Goal: Transaction & Acquisition: Book appointment/travel/reservation

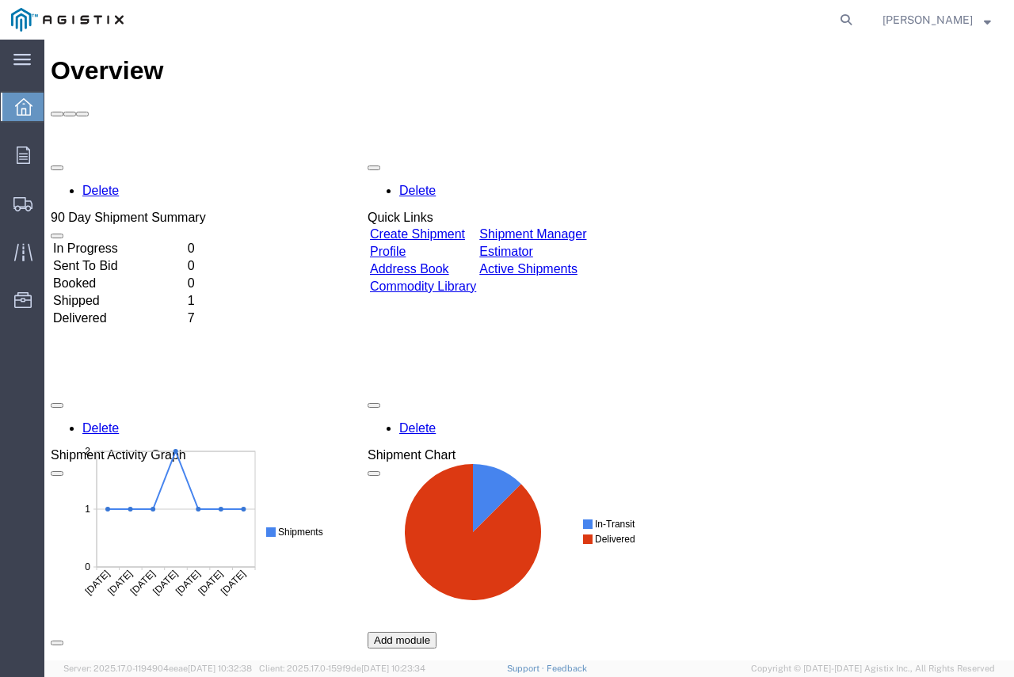
click at [462, 227] on td "Create Shipment" at bounding box center [423, 235] width 108 height 16
click at [464, 157] on div "Delete 90 Day Shipment Summary In Progress 0 Sent To Bid 0 Booked 0 Shipped 1 D…" at bounding box center [529, 513] width 957 height 713
click at [458, 227] on link "Create Shipment" at bounding box center [417, 233] width 95 height 13
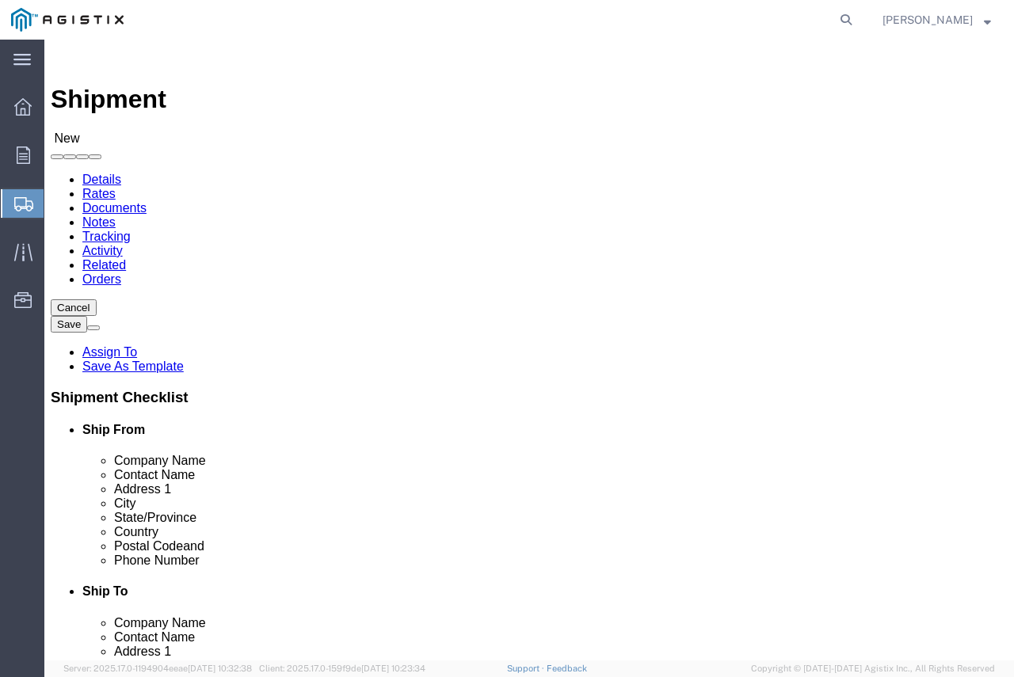
select select
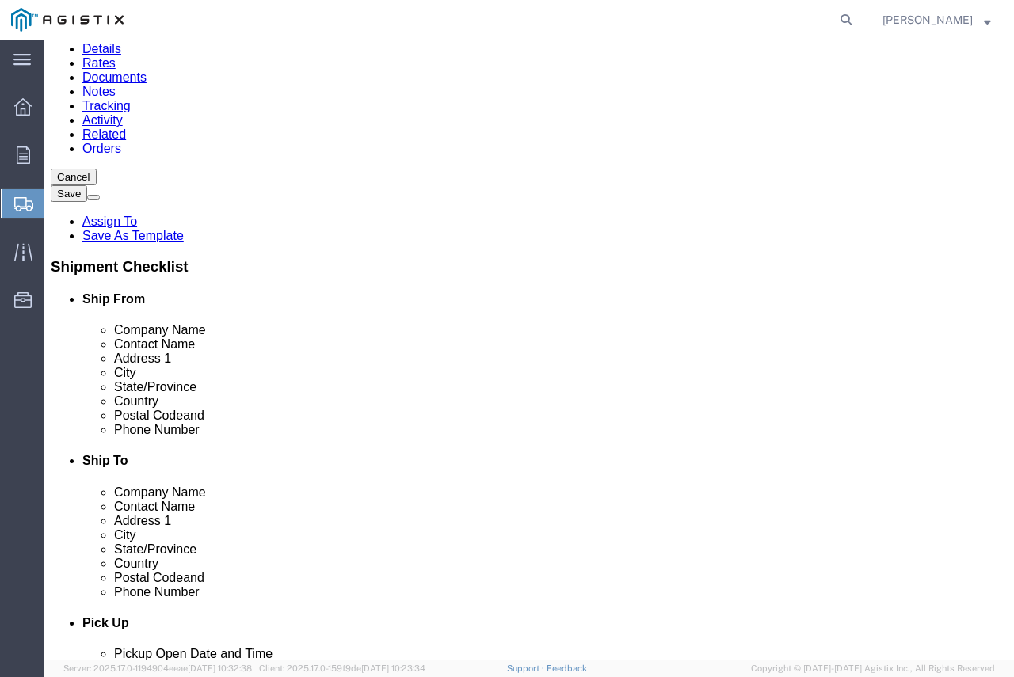
scroll to position [158, 0]
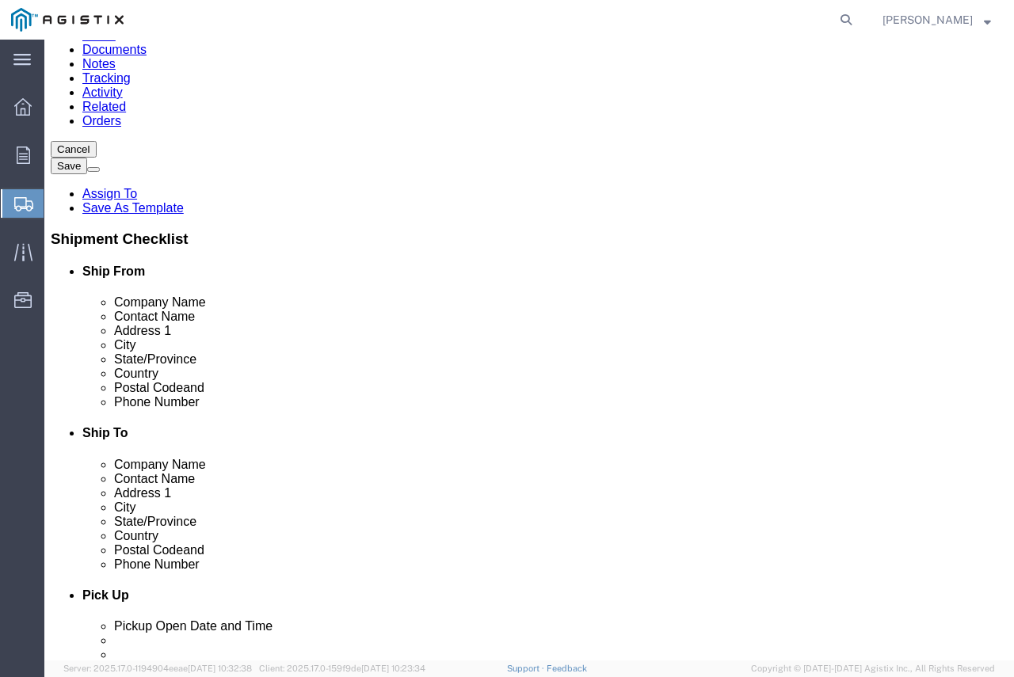
click input "Postal Code"
click input "text"
type input "6"
type input "8055454158"
click input "text"
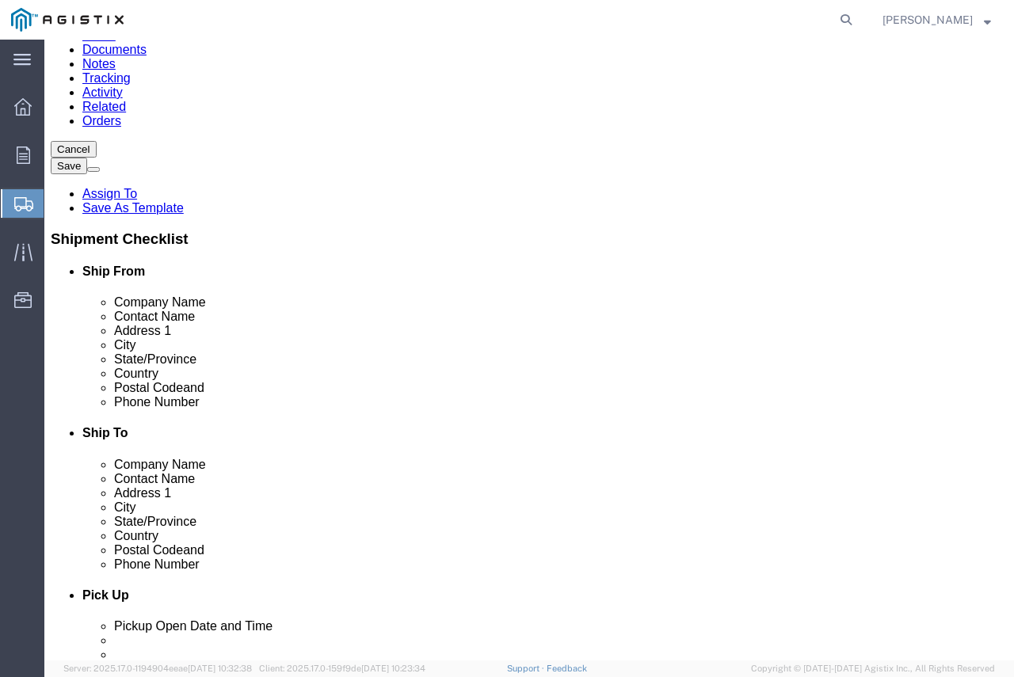
click input "text"
type input "san luis"
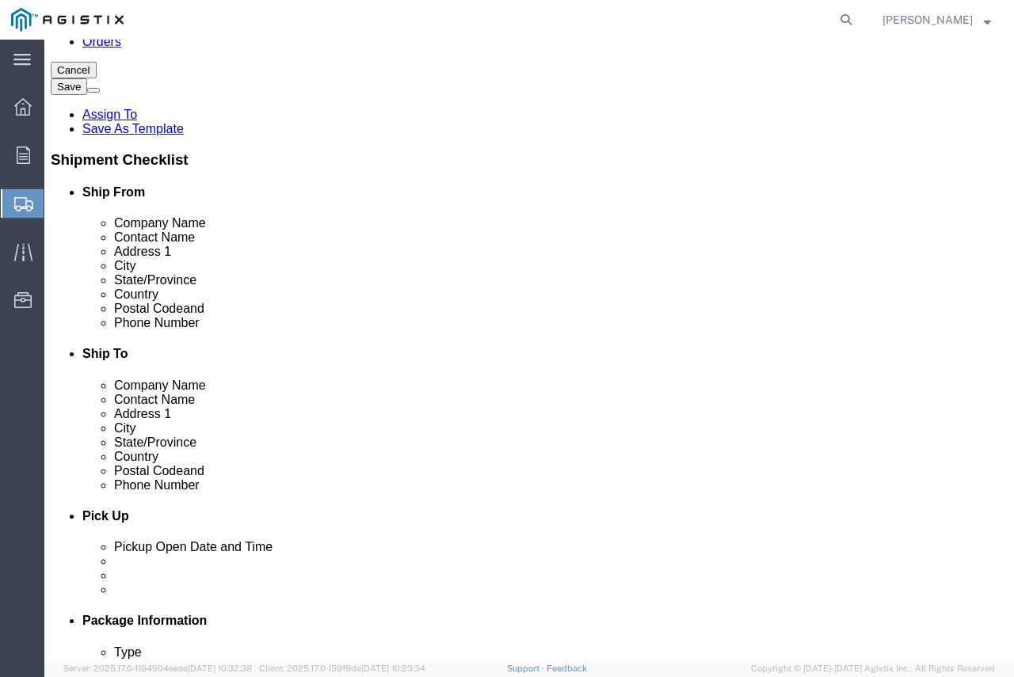
scroll to position [120, 0]
click p "- PG&E - () 4340 Old Santa Fe Rd, San Luis Obispo, CA 93401, US"
select select
type input "PG&E"
type input "4340 Old Santa Fe Rd"
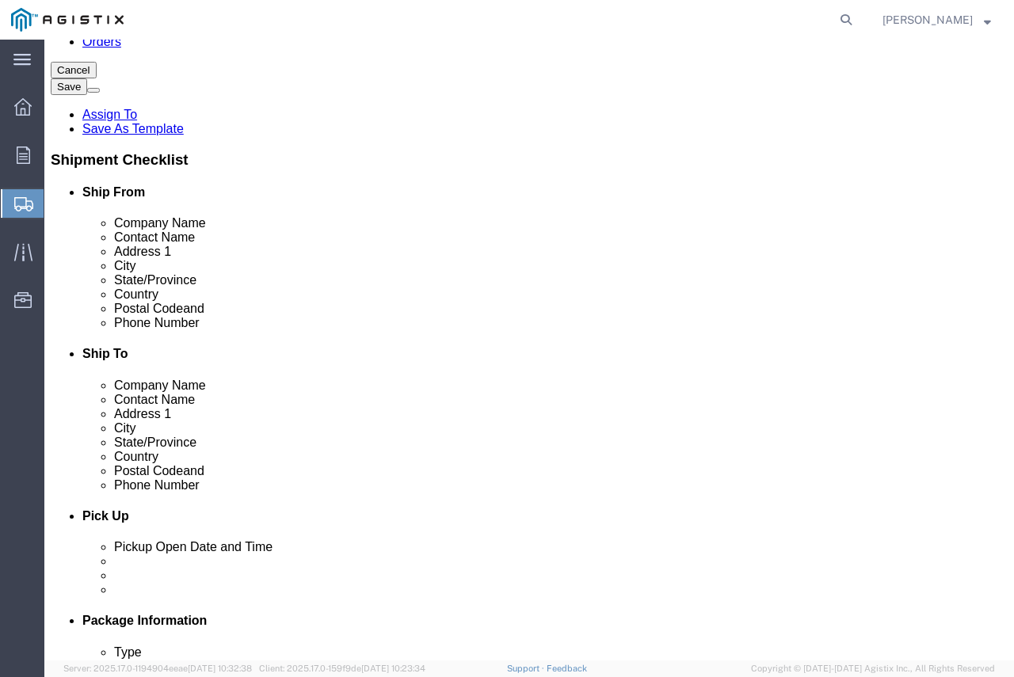
type input "San Luis Obispo"
type input "93401"
select select "CA"
type input "San Luis Obispo"
click input "text"
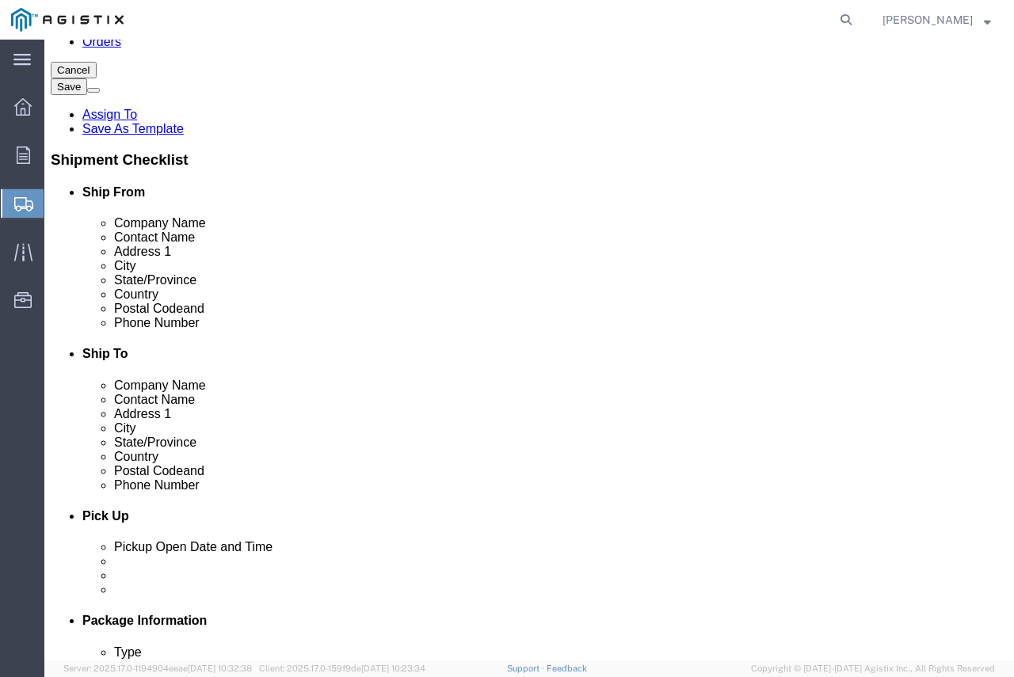
select select
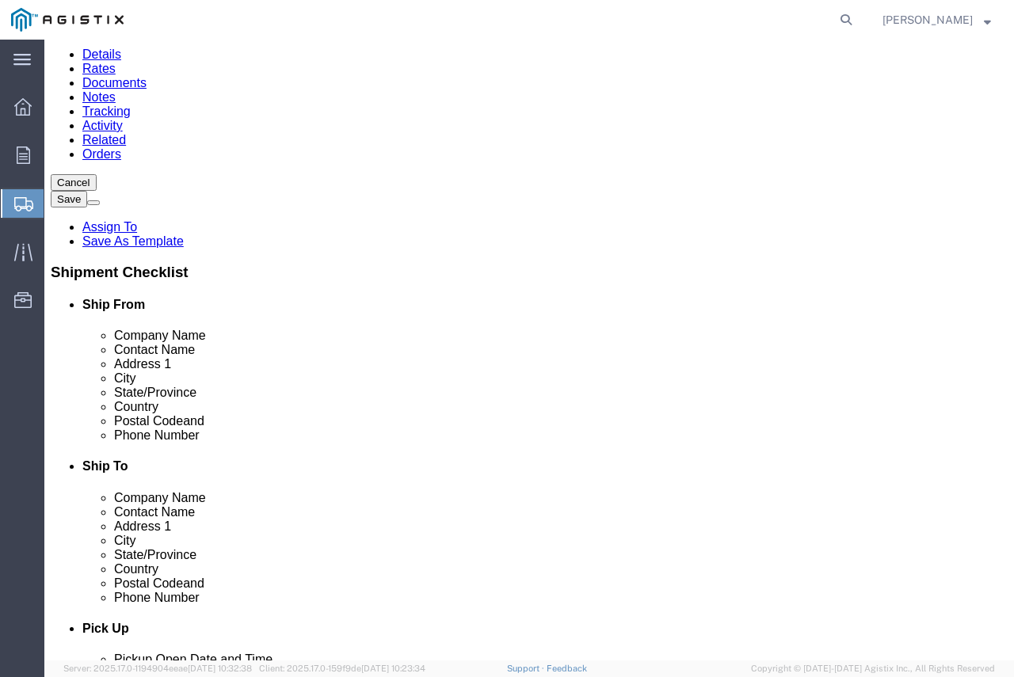
scroll to position [0, 0]
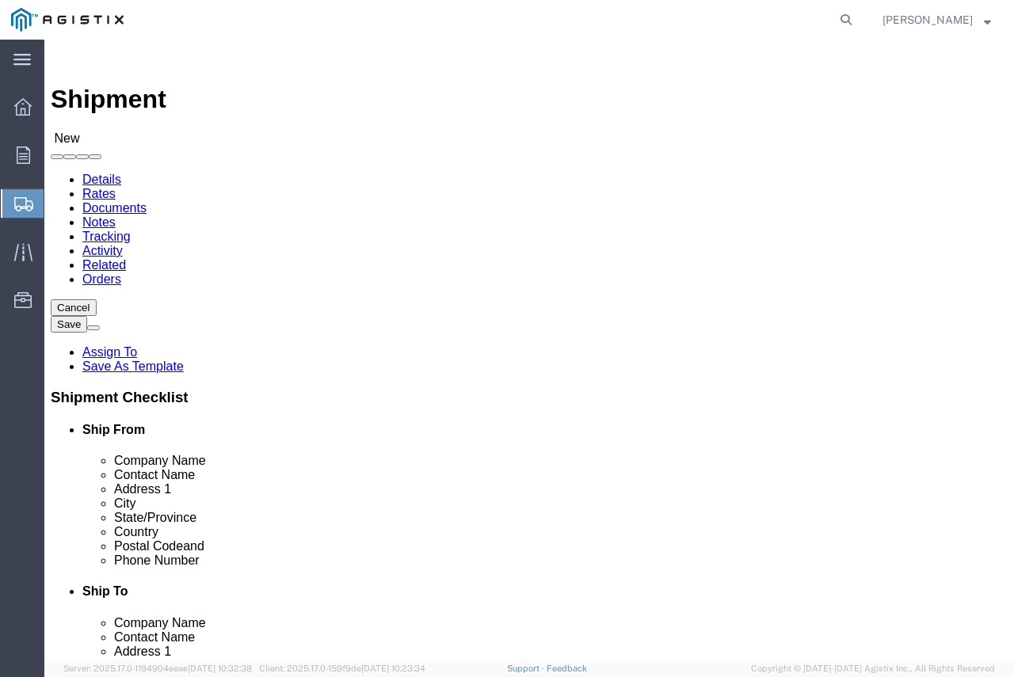
type input "theresa kipp"
click select "Select Energy & Process Corp PG&E"
select select "9596"
click select "Select Energy & Process Corp PG&E"
select select "PURCHORD"
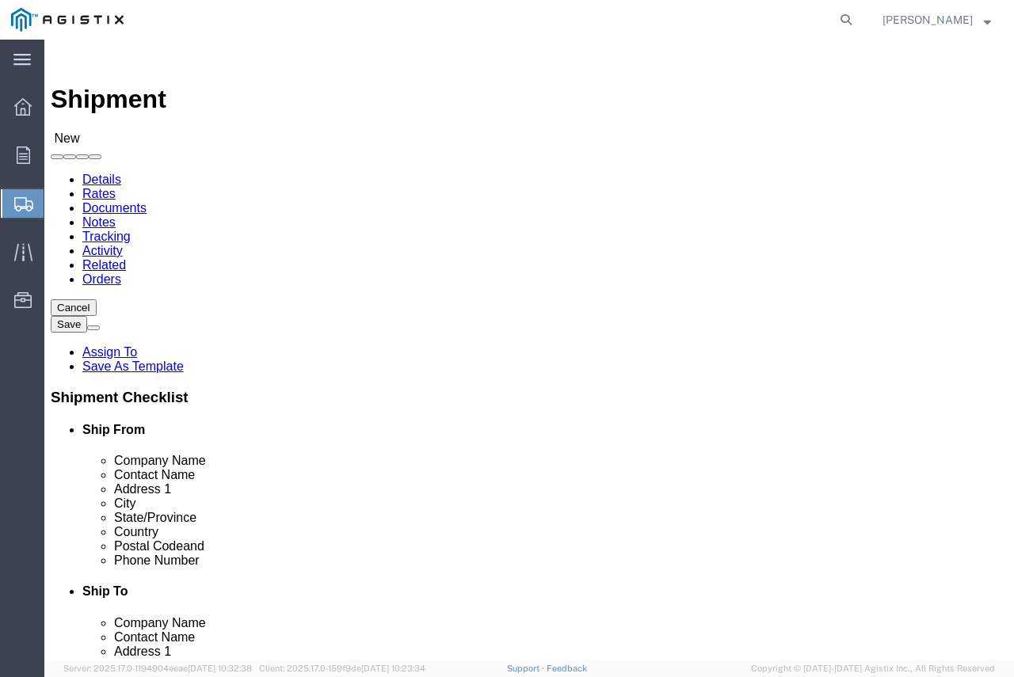
select select
select select "23082"
click select "Select All Others Fremont DC Fresno DC Wheatland DC"
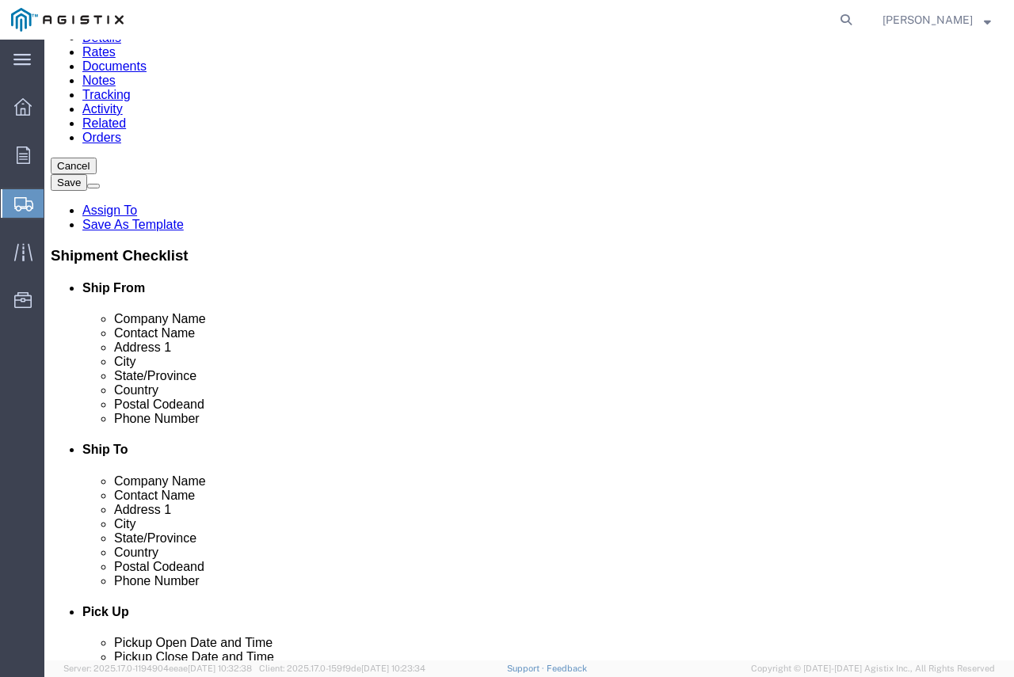
scroll to position [158, 0]
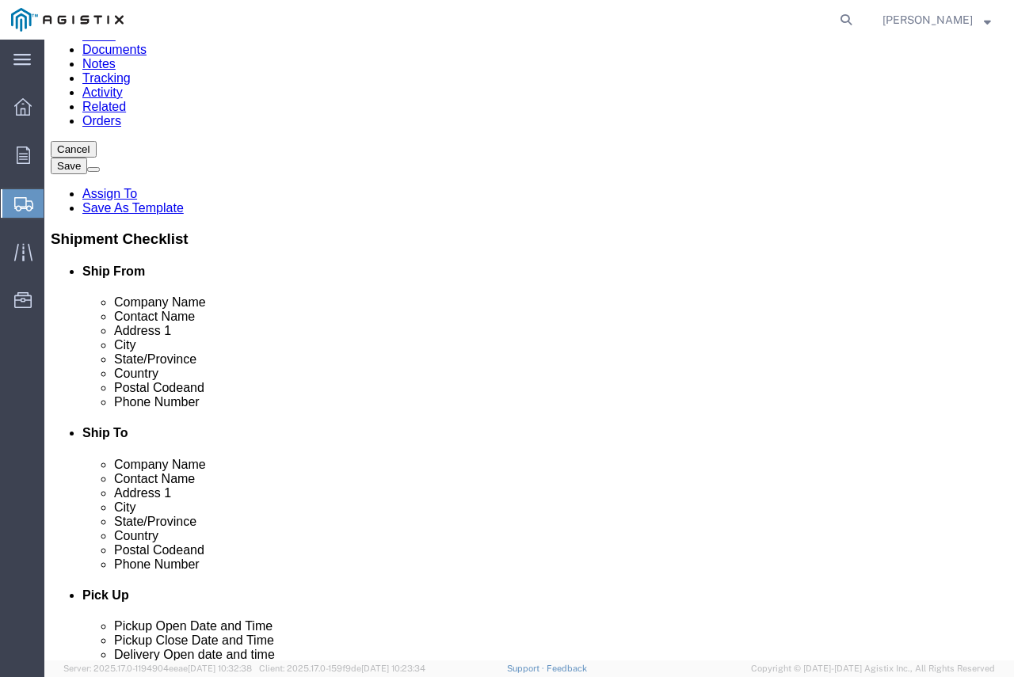
paste input "1324 STRAITS DRIVE"
type input "1324 STRAITS DRIVE"
select select
click input "text"
type input "k"
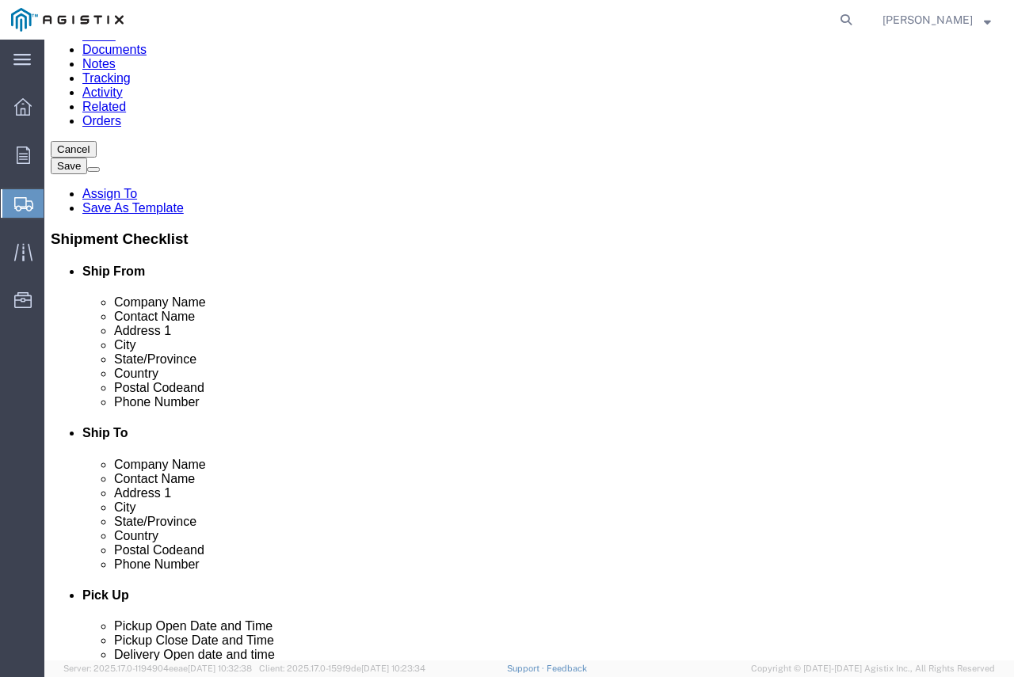
type input "KERKAU MFG"
paste input "989-686-0350"
type input "989-686-0350"
click input "text"
type input "BAY CITY"
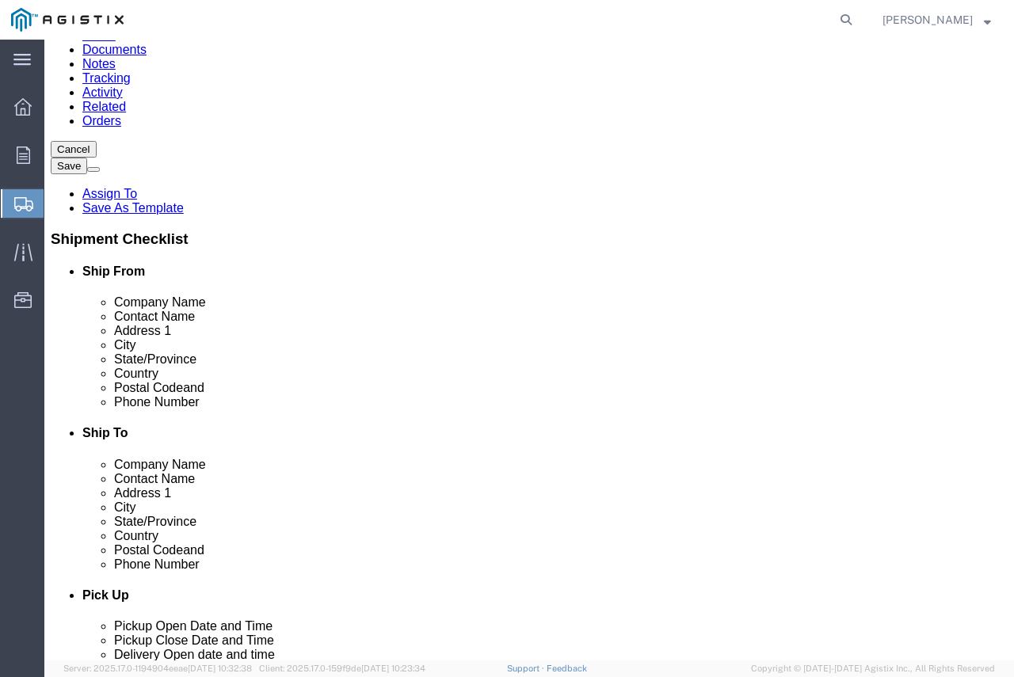
select select
click input "text"
type input "48706"
select select
click input "text"
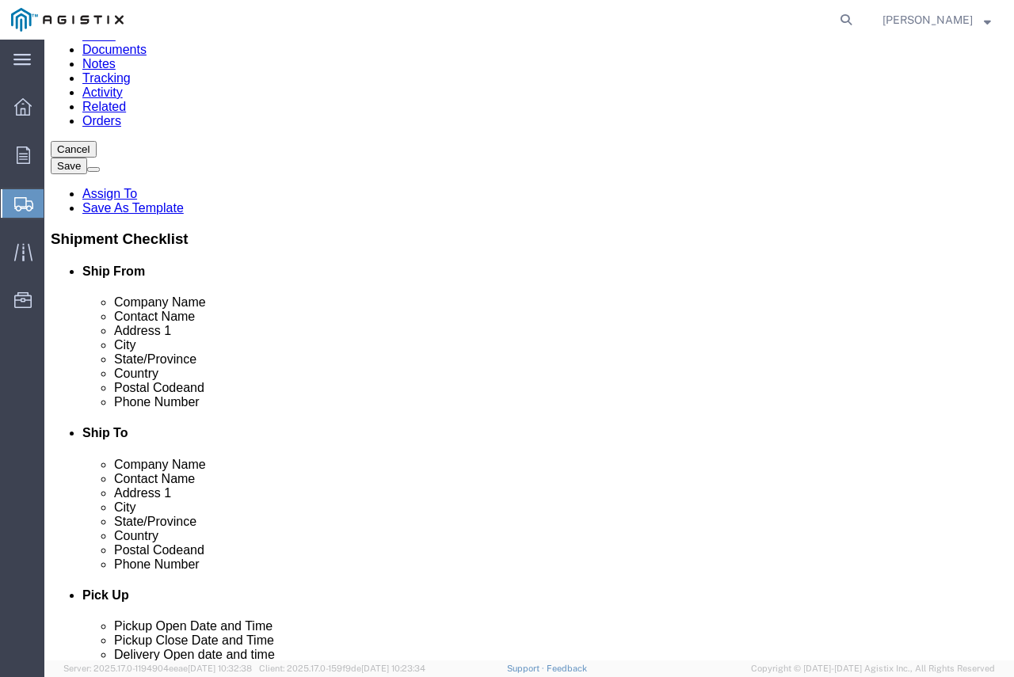
click input "text"
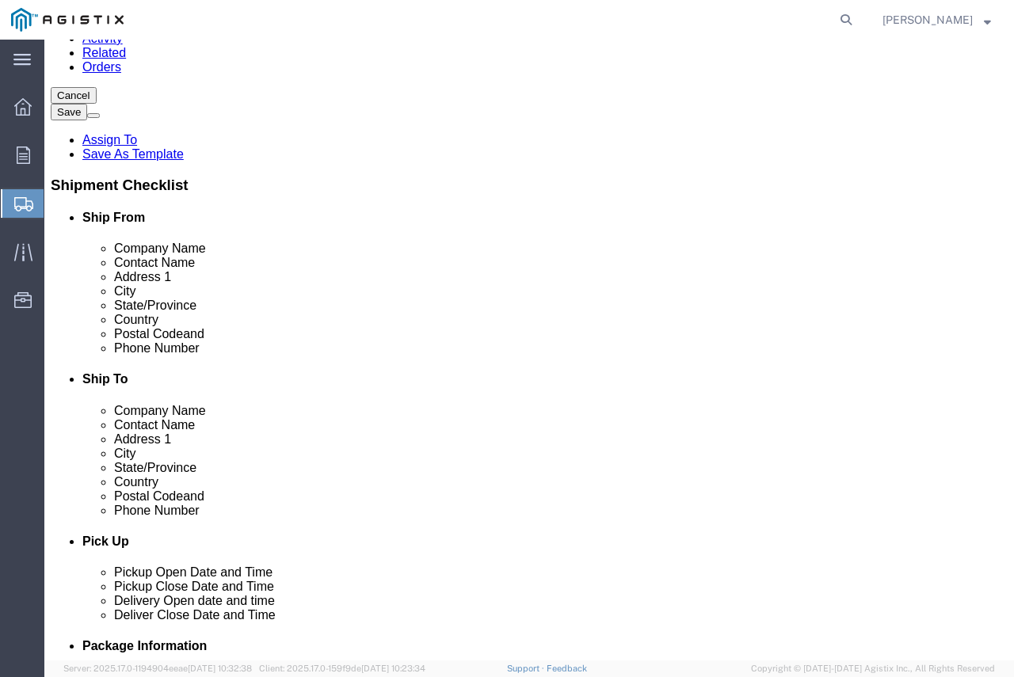
scroll to position [238, 0]
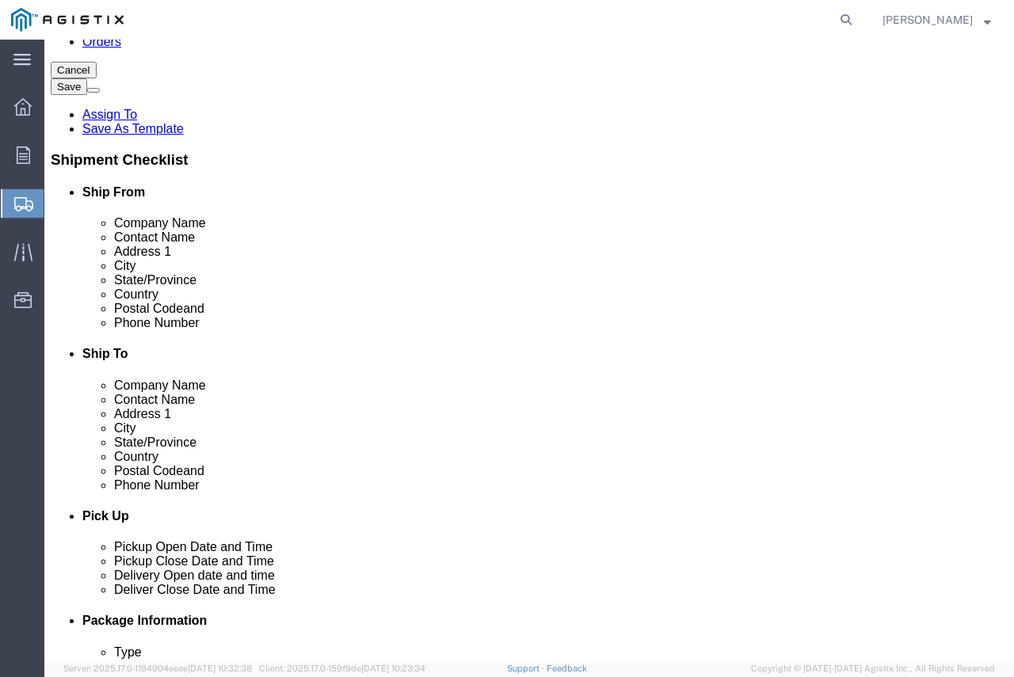
type input "ELLA DEAN"
click input "text"
type input "T"
type input "trevor.burns@energyandprocess.com"
checkbox input "true"
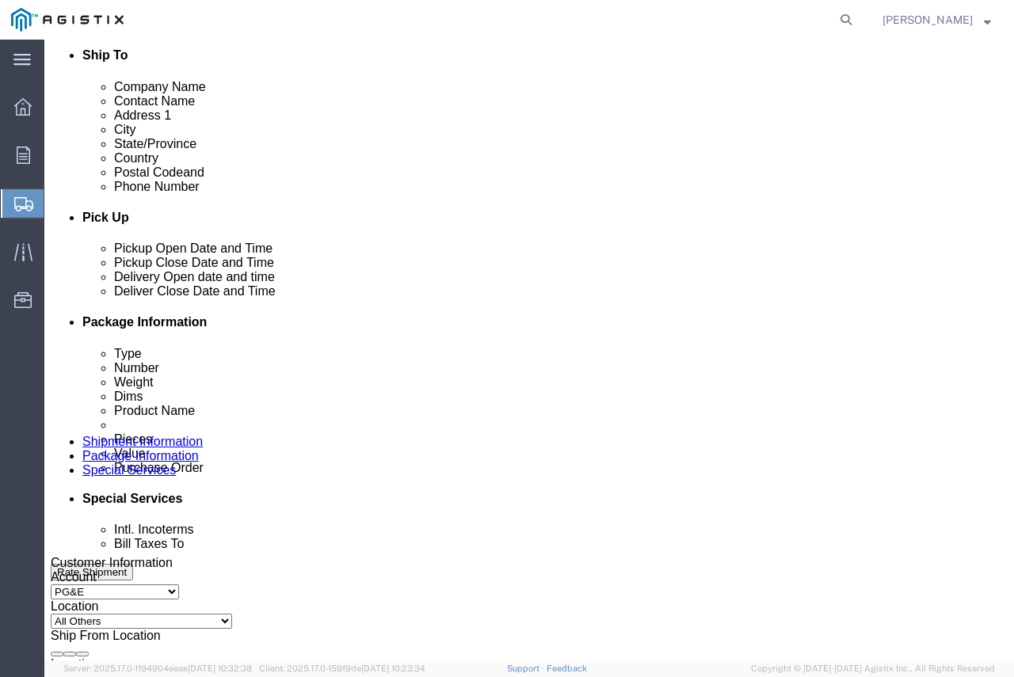
scroll to position [554, 0]
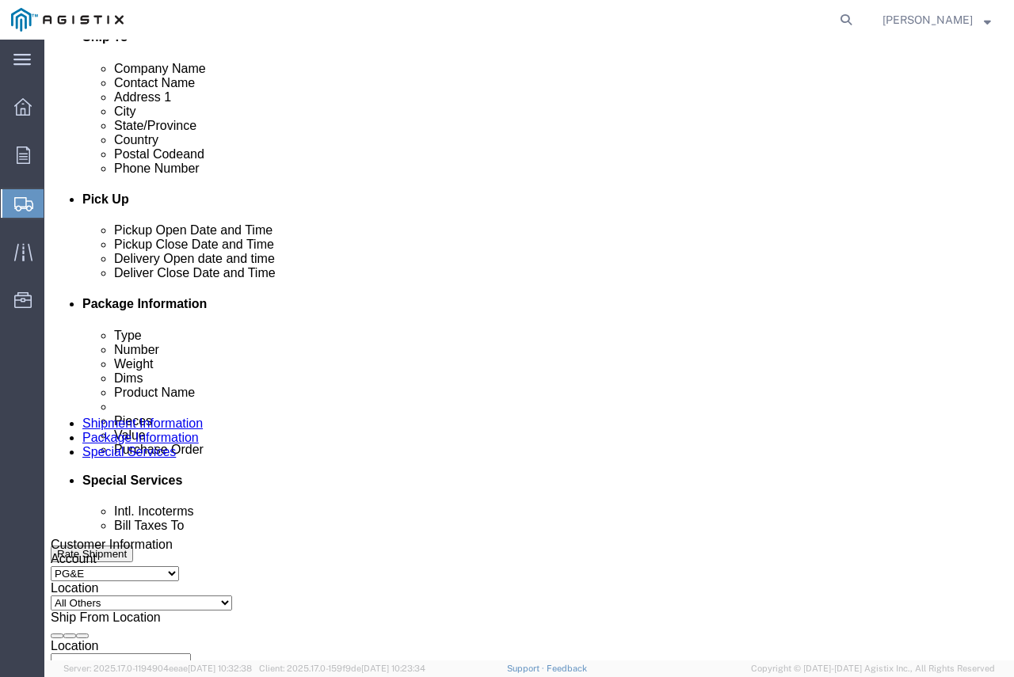
click div "Aug 20 2025 6:00 PM"
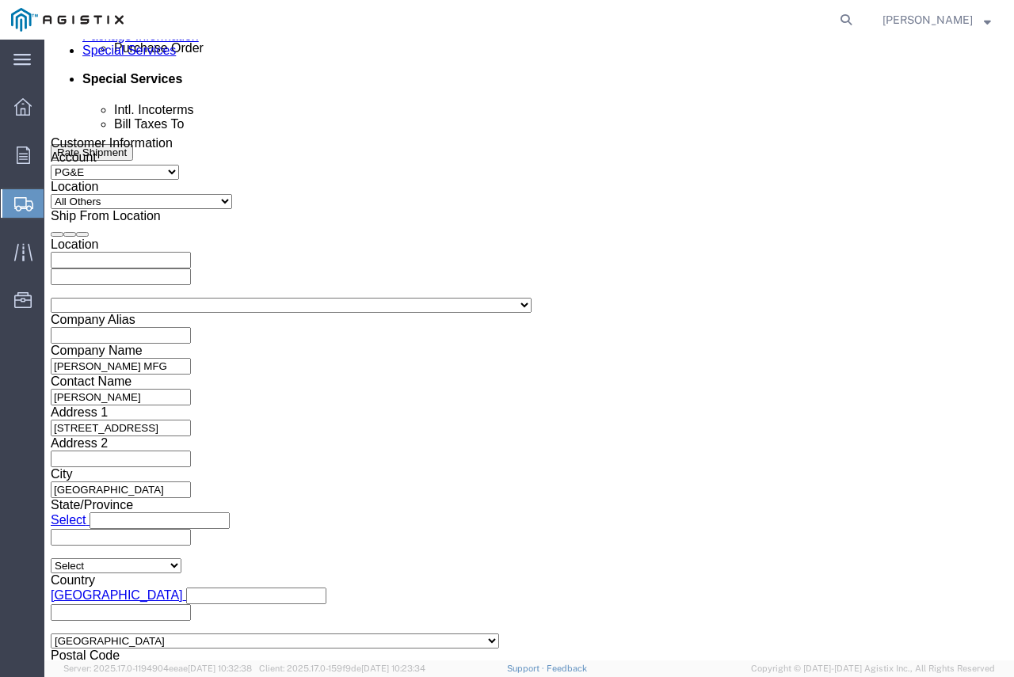
click input "6:00 PM"
click button "Apply"
click input "text"
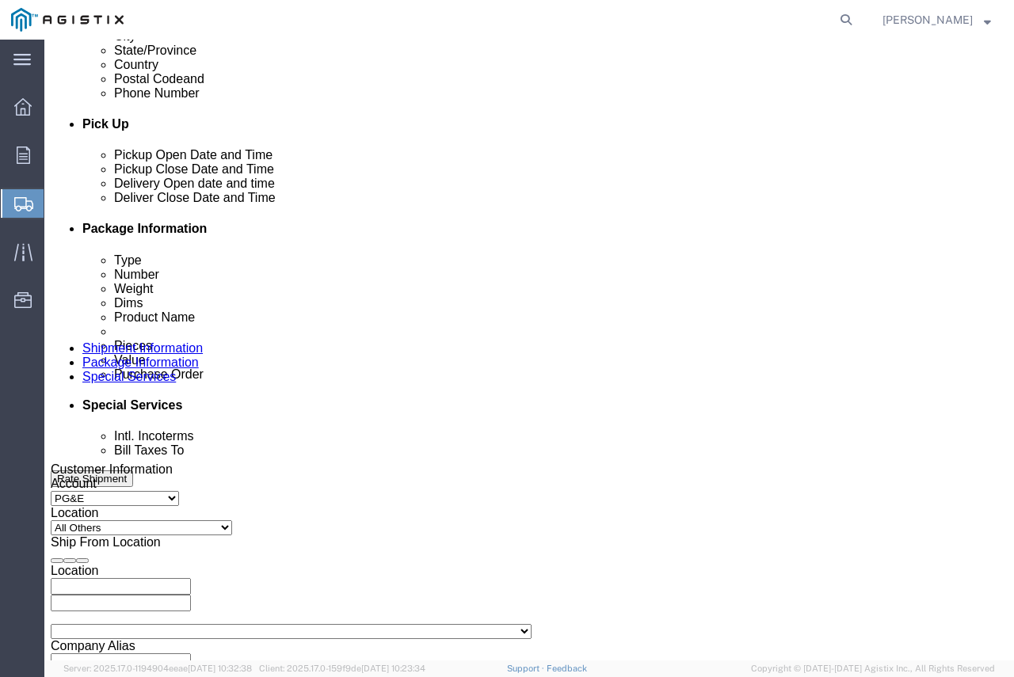
scroll to position [481, 0]
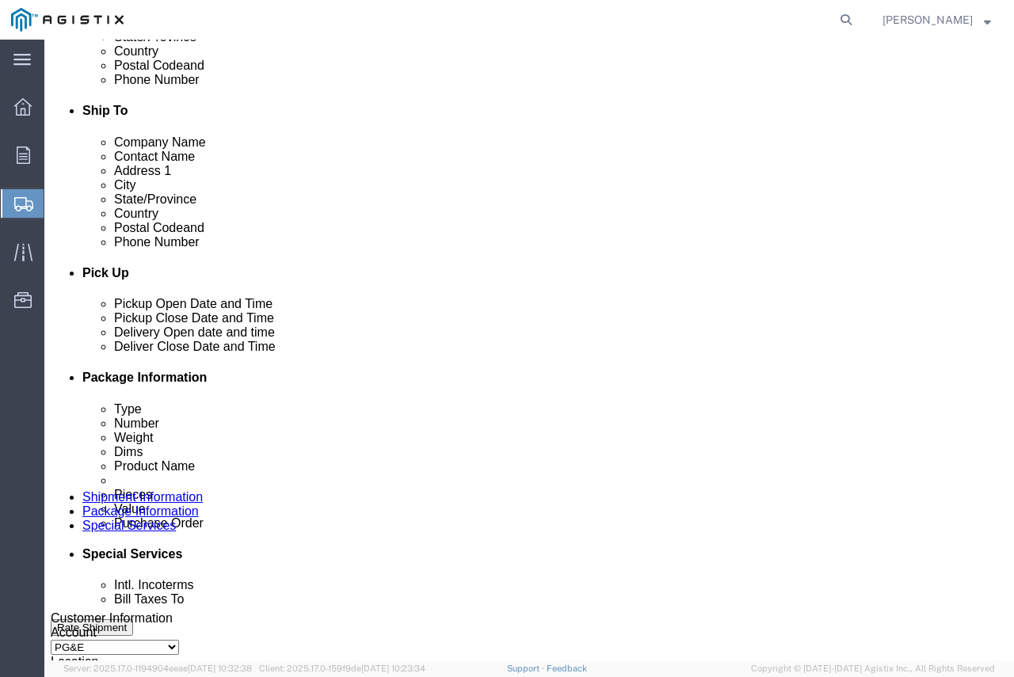
click div "Aug 21 2025 3:00 PM"
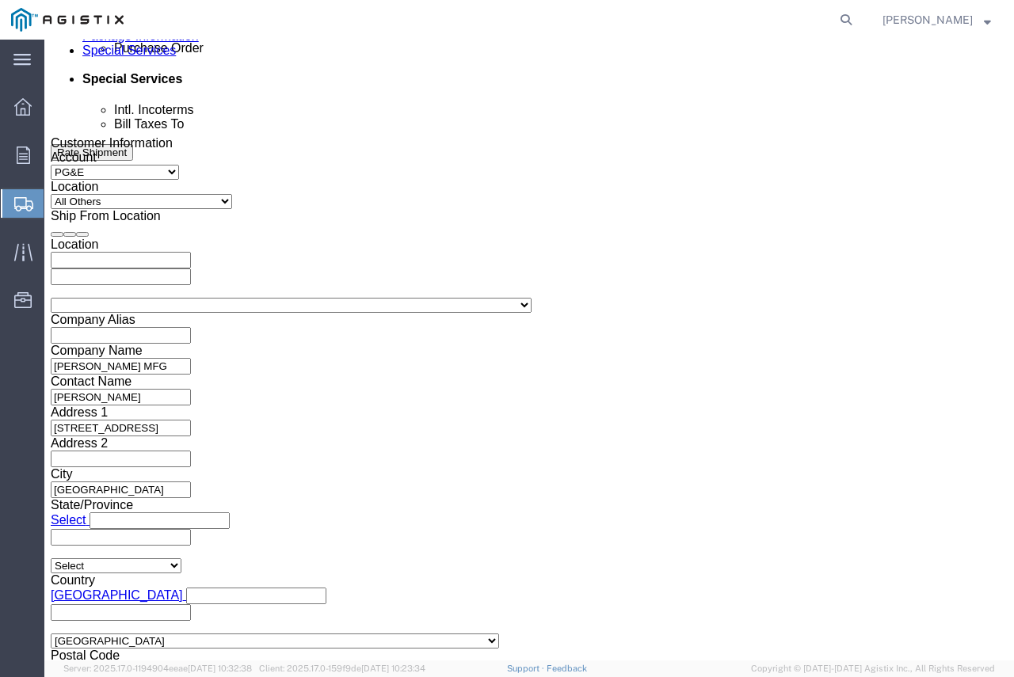
type input "4:00 PM"
click button "Apply"
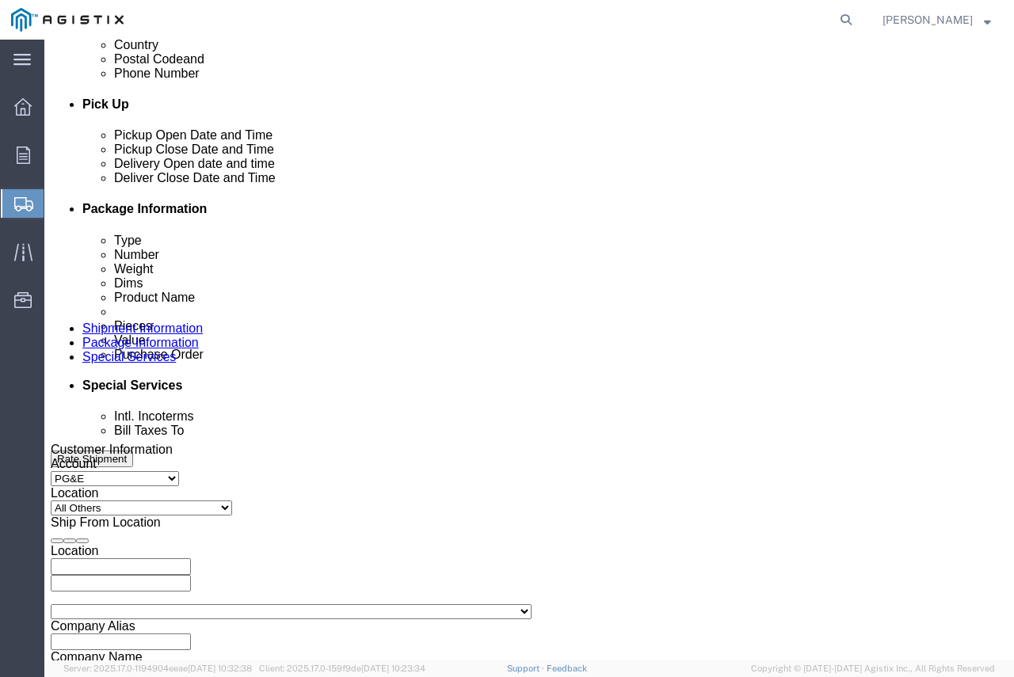
scroll to position [639, 0]
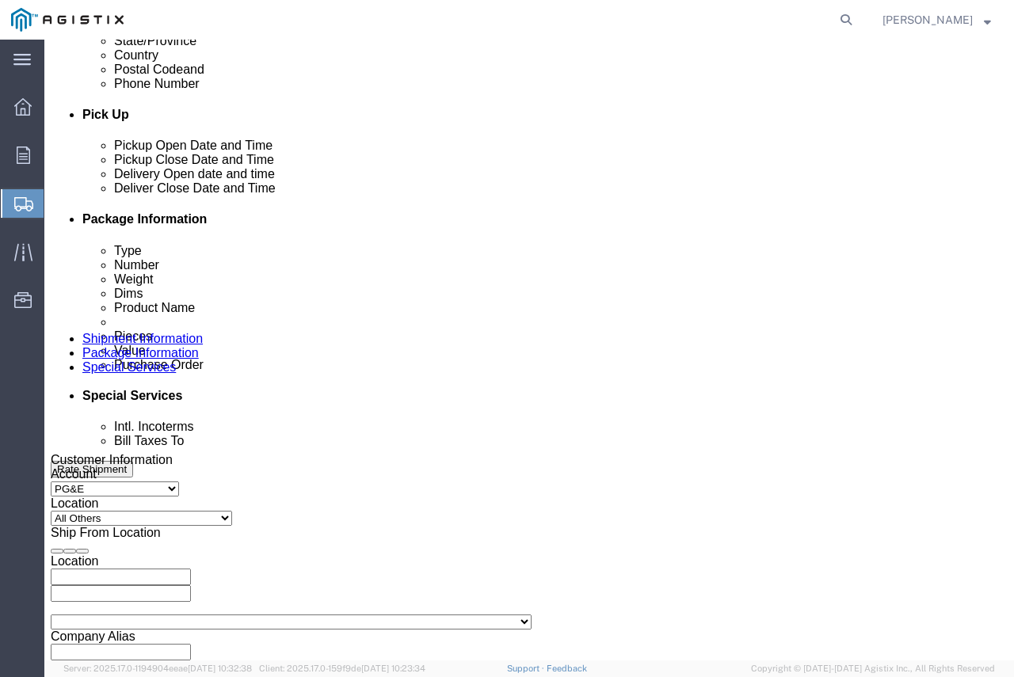
click div "Aug 21 2025 5:00 PM"
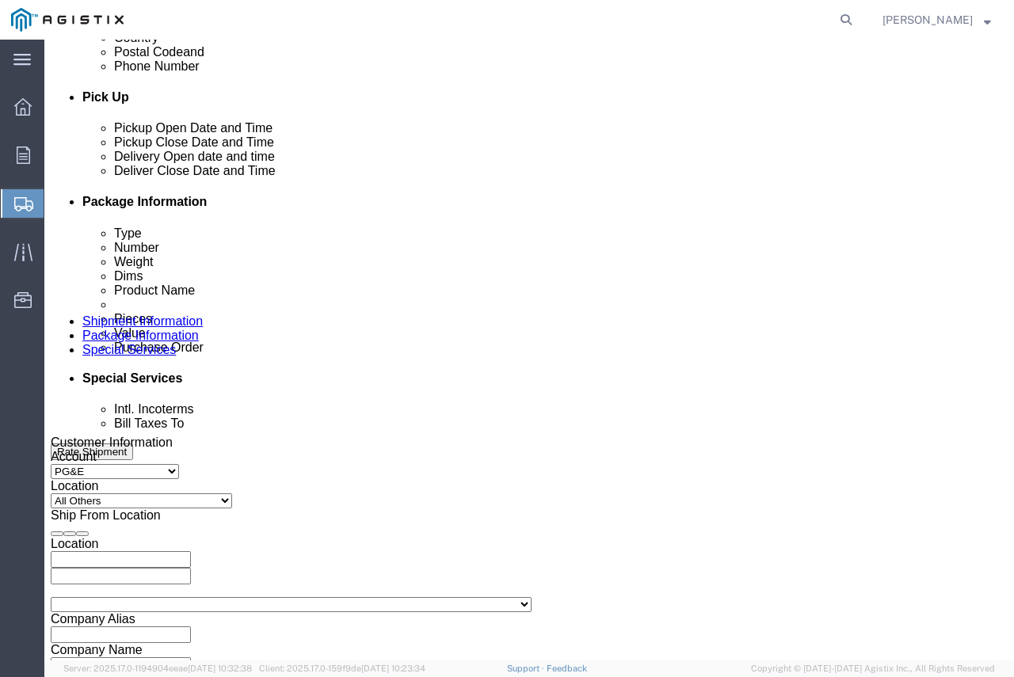
type input "6:00 PM"
click button "Apply"
click div
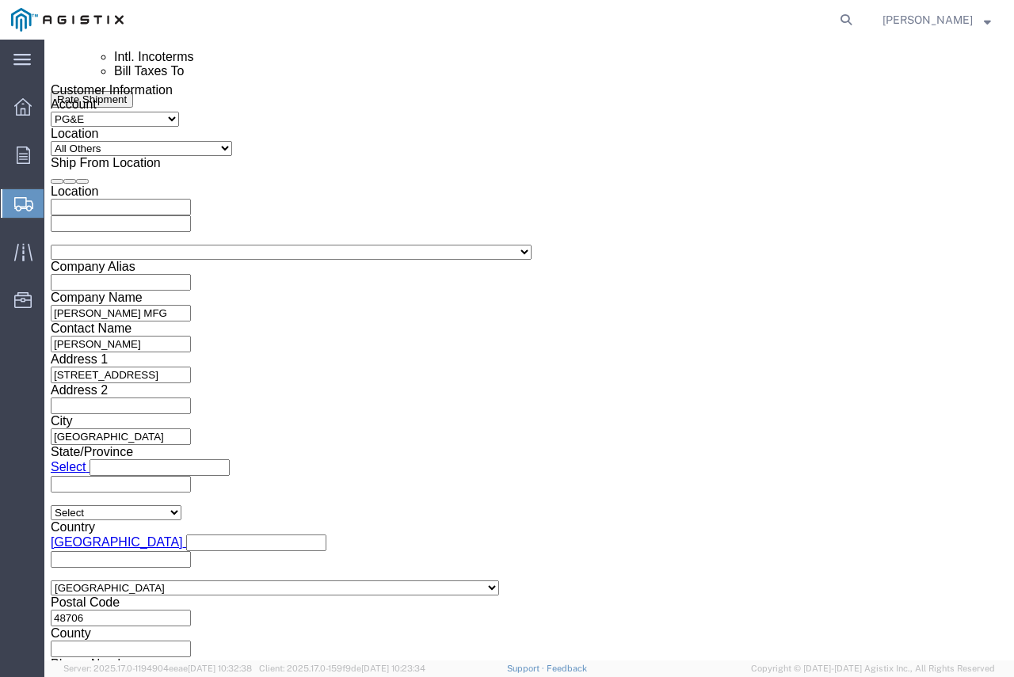
drag, startPoint x: 233, startPoint y: 368, endPoint x: 219, endPoint y: 370, distance: 14.3
click button "Apply"
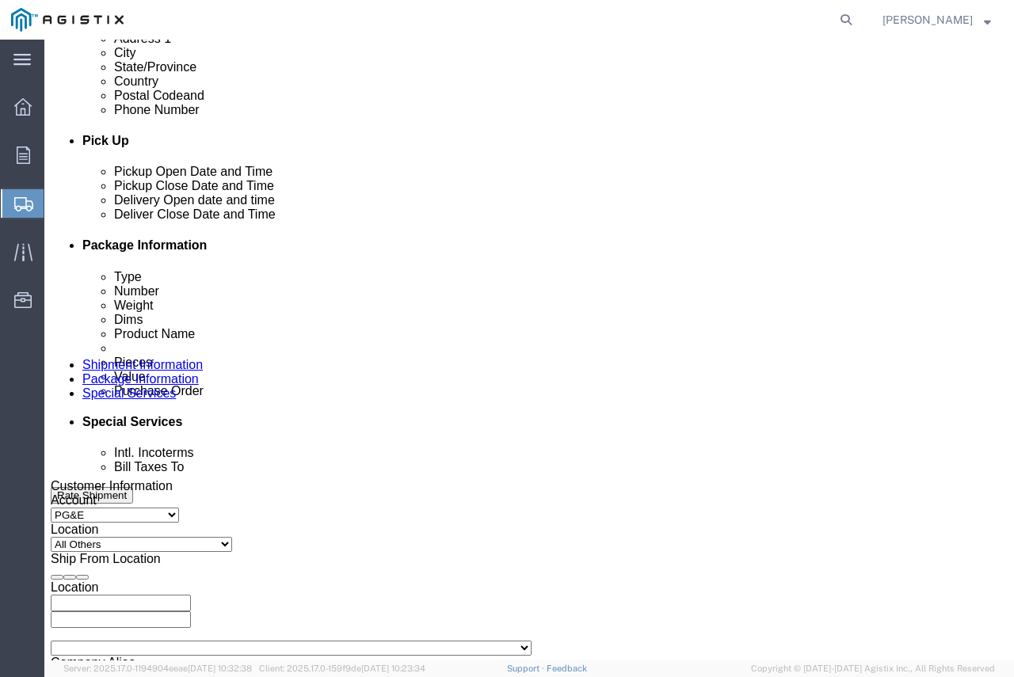
click div "Aug 25 2025 7:00 PM"
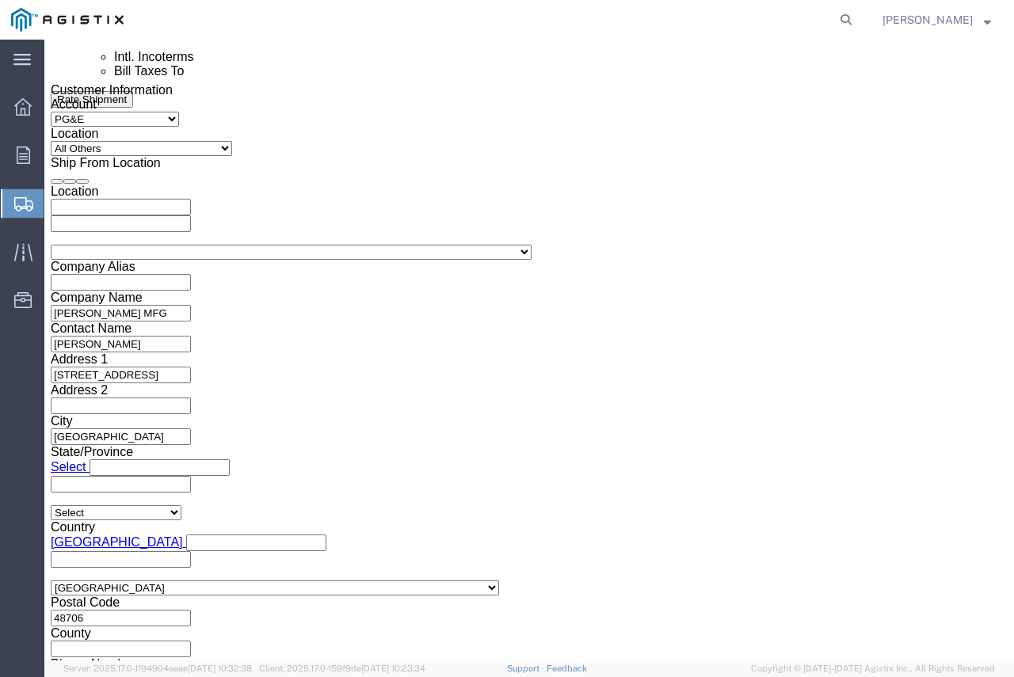
click input "9:00 PM"
type input "9:00 AM"
click button "Apply"
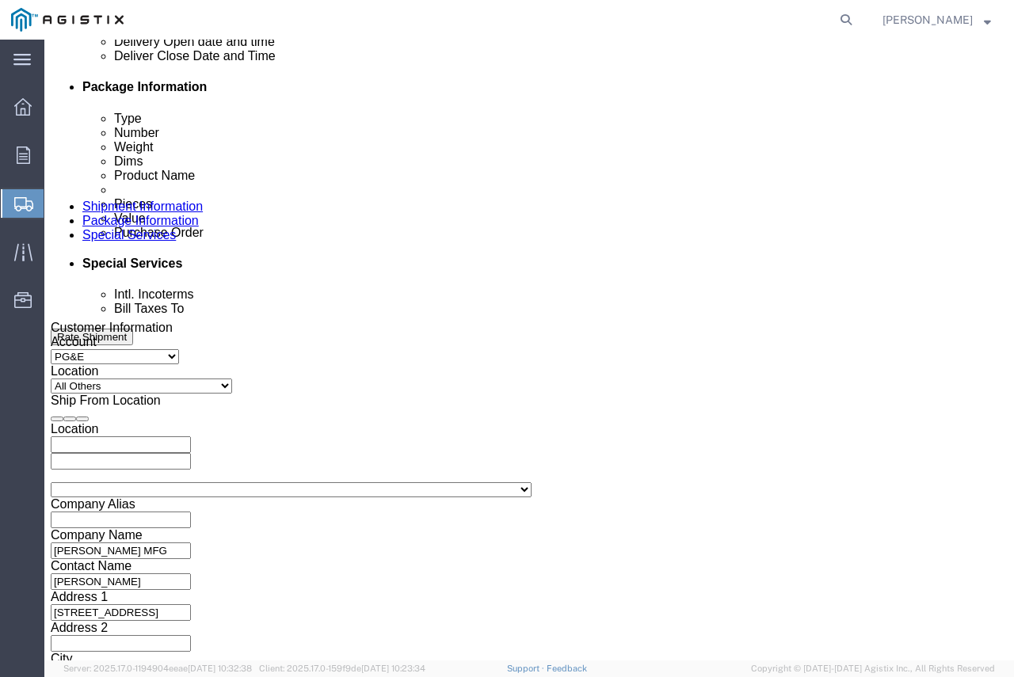
click div
type input "3:00 PM"
click button "Apply"
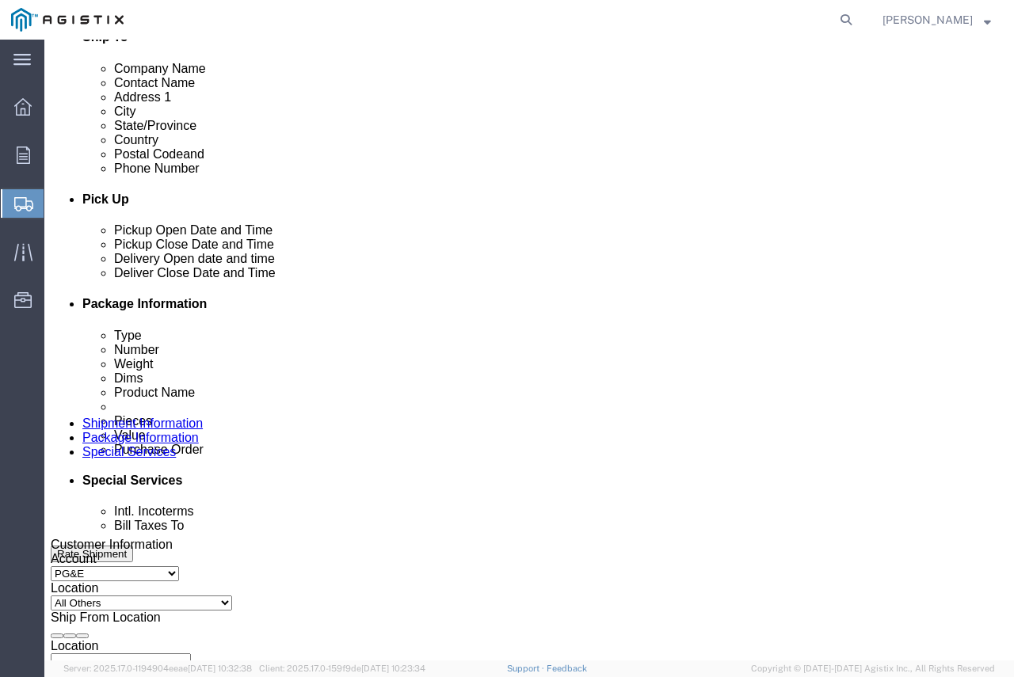
scroll to position [238, 0]
select select
select select "MS"
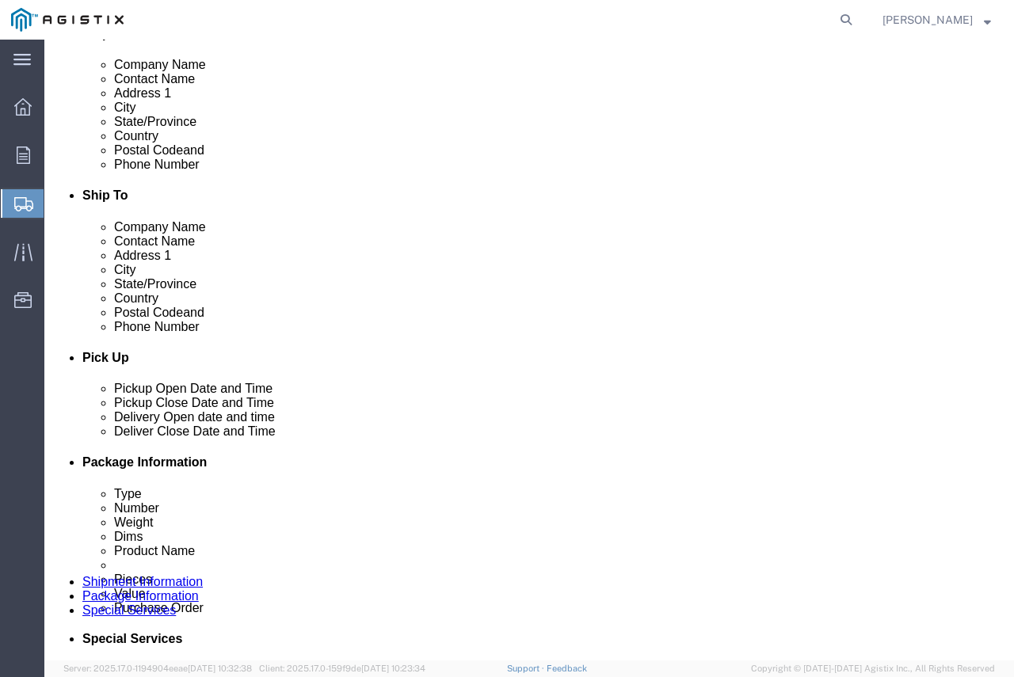
scroll to position [293, 0]
select select
select select "MO"
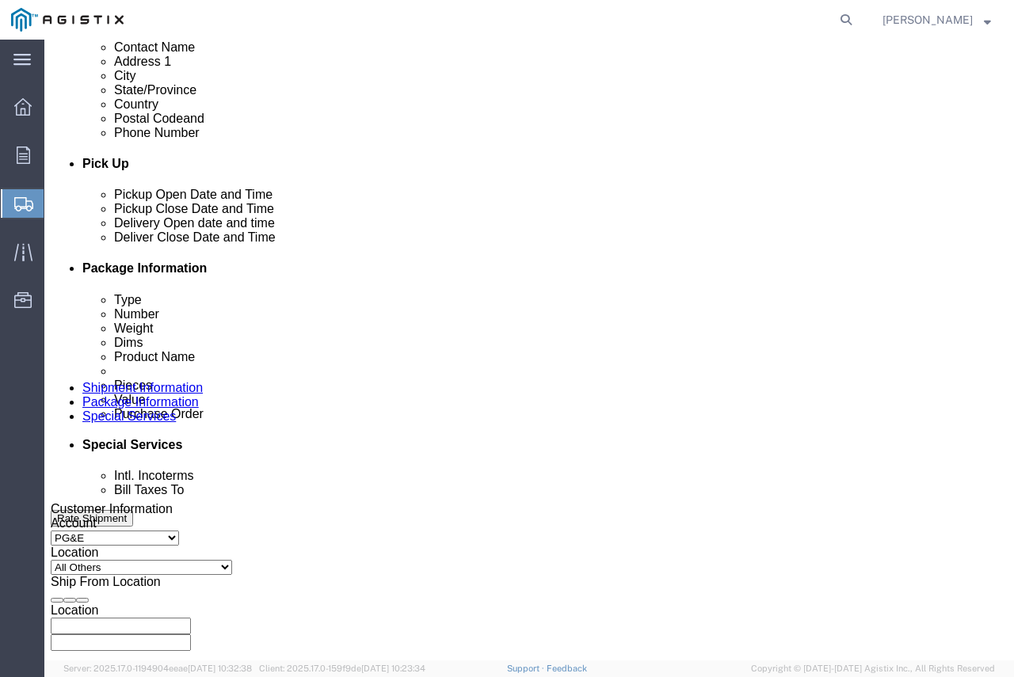
scroll to position [713, 0]
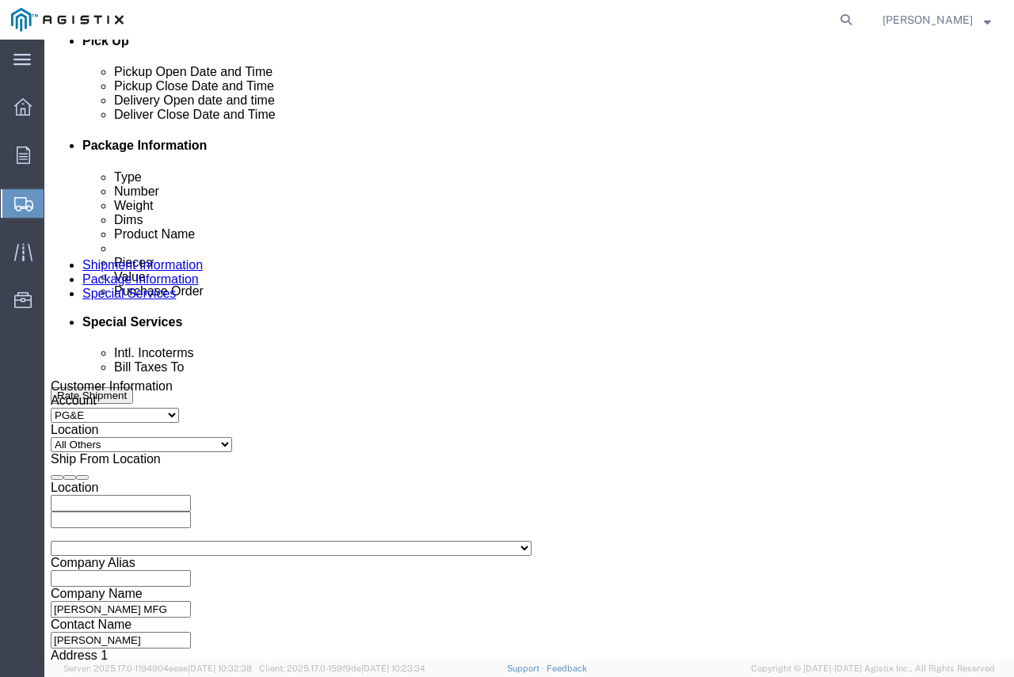
click input "text"
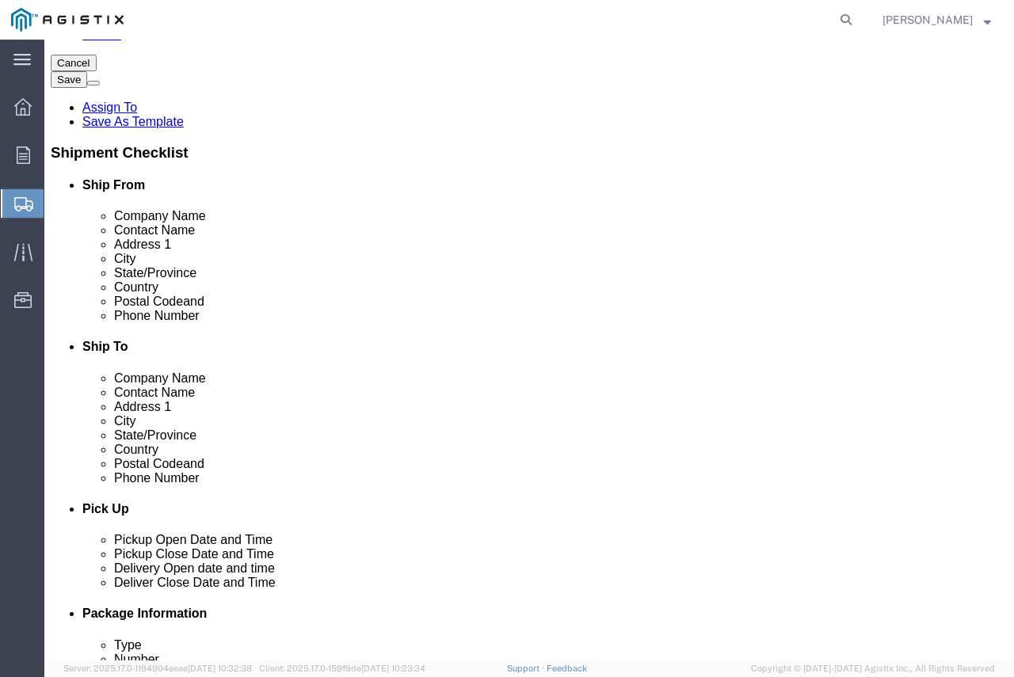
scroll to position [238, 0]
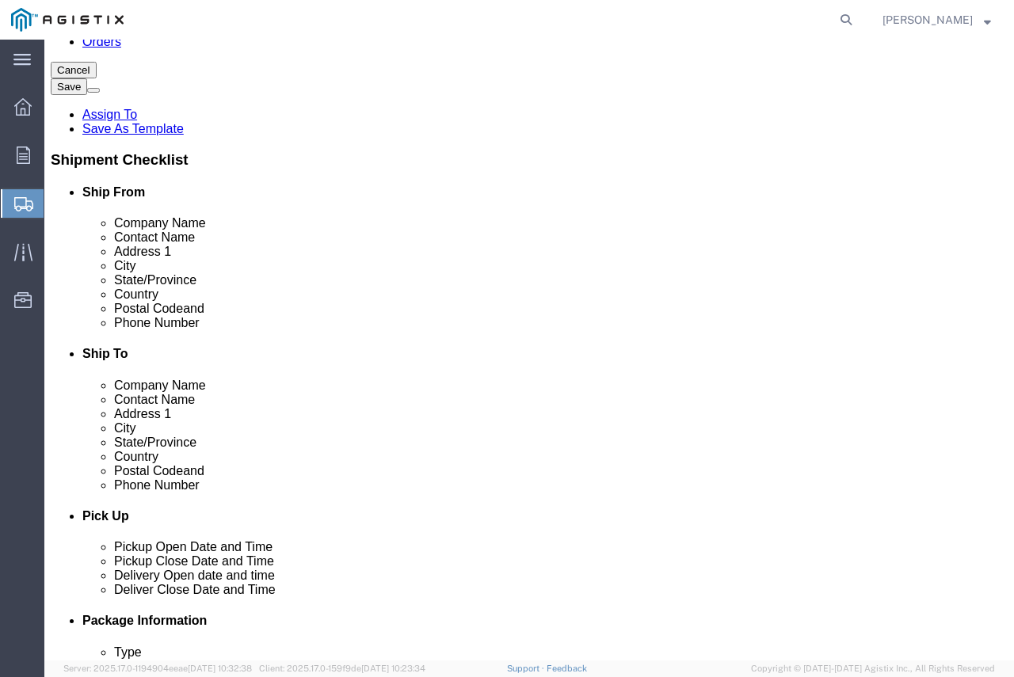
type input "3501414677"
click input "text"
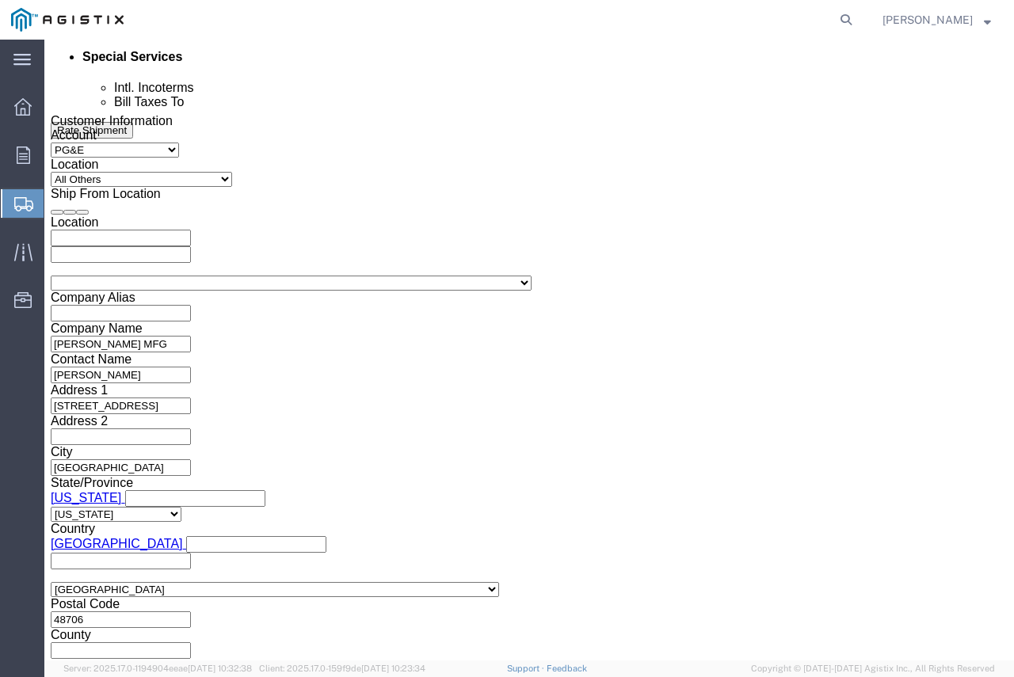
scroll to position [1009, 0]
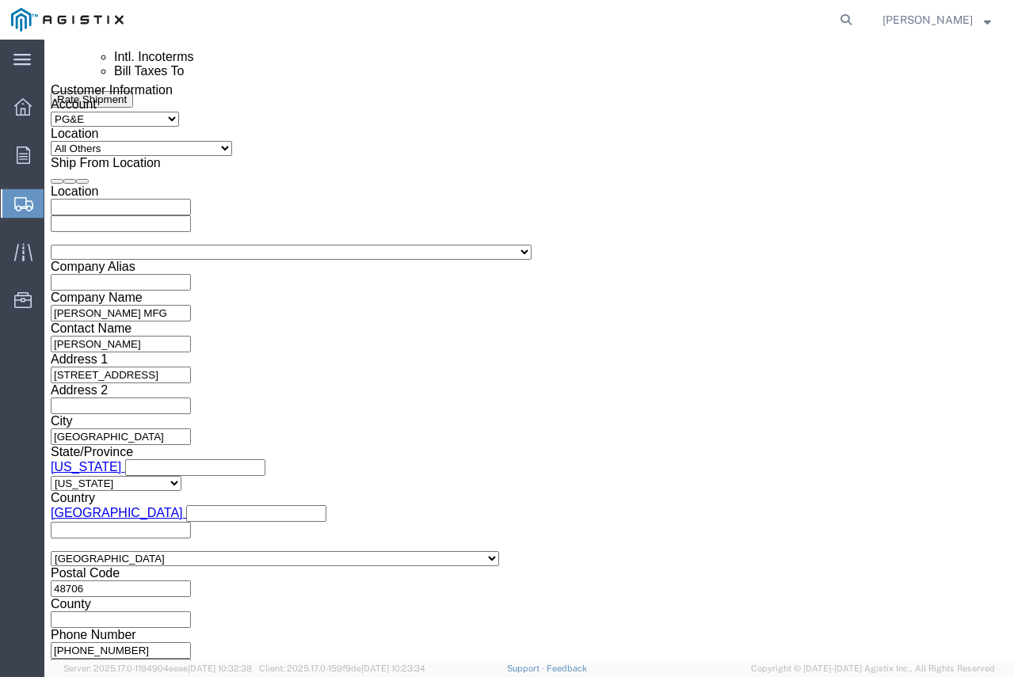
type input "8055454158"
click button "Continue"
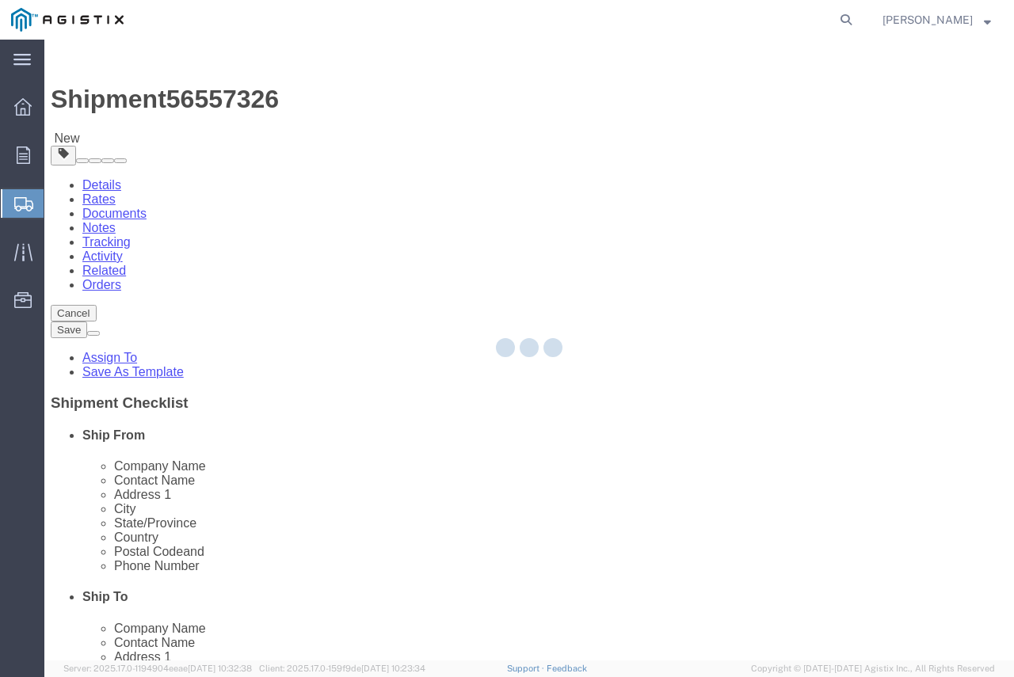
select select "CBOX"
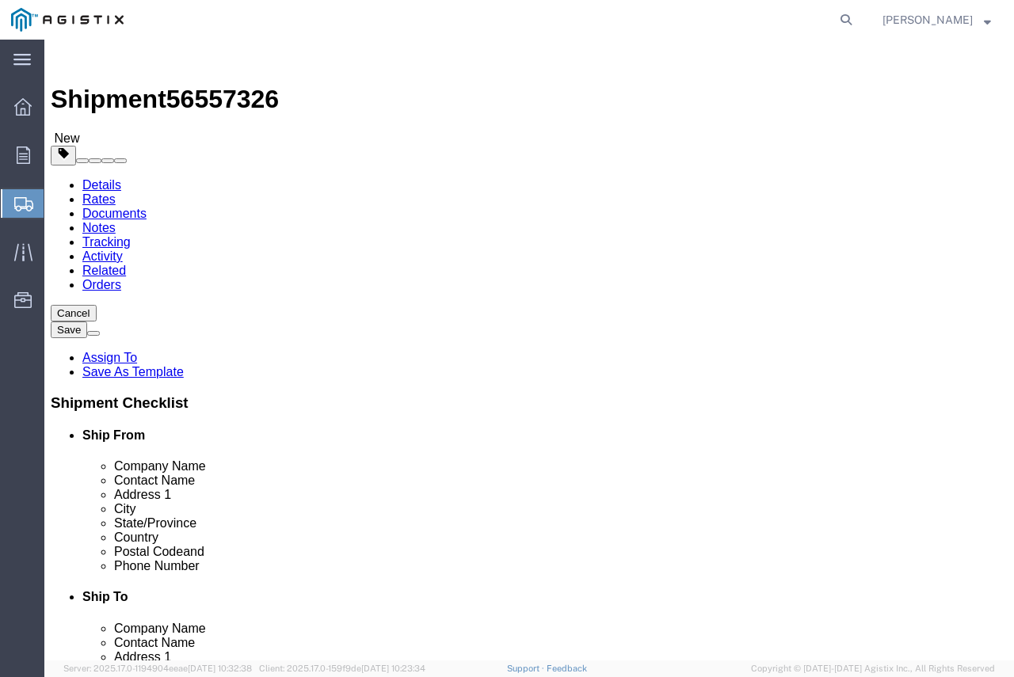
click input "text"
type input "48"
type input "23"
click input "23"
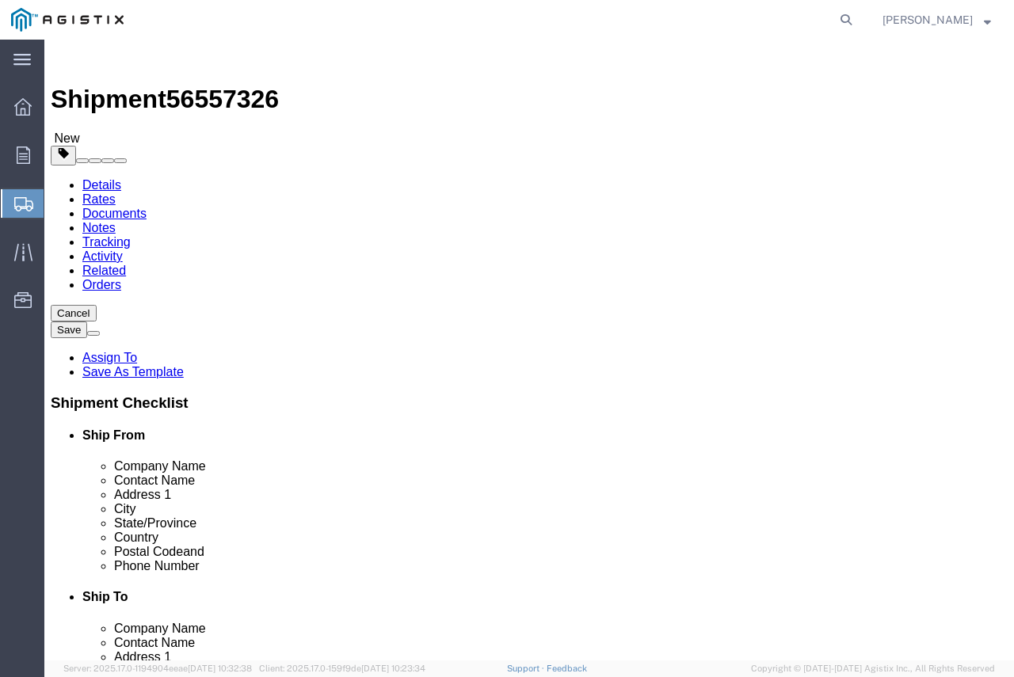
click input "23"
type input "36"
click input "0.00"
type input "648.00"
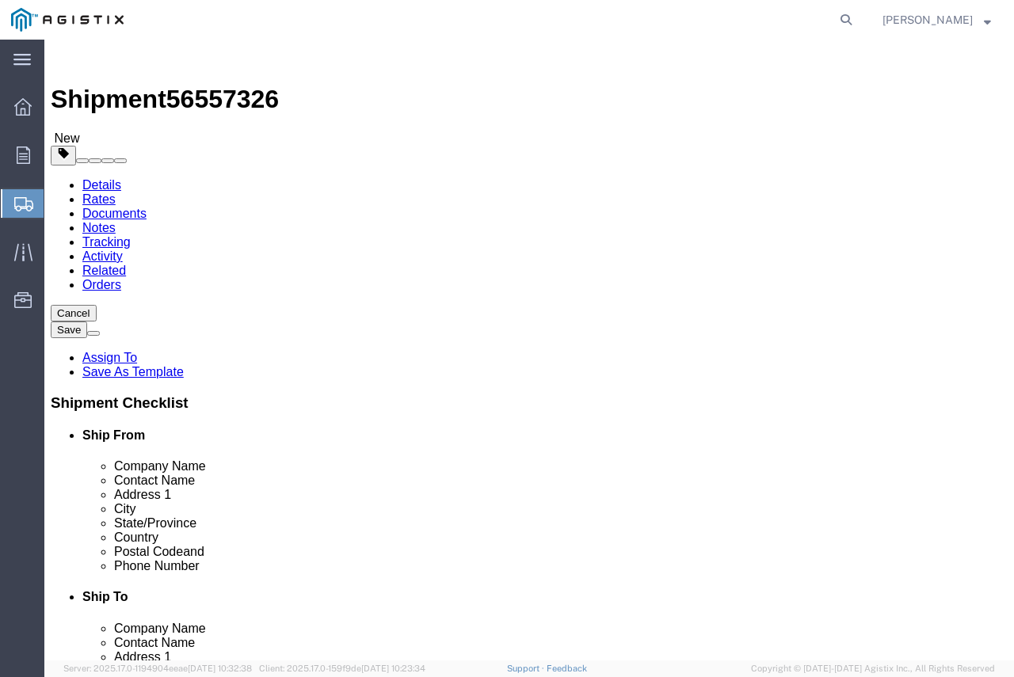
click span
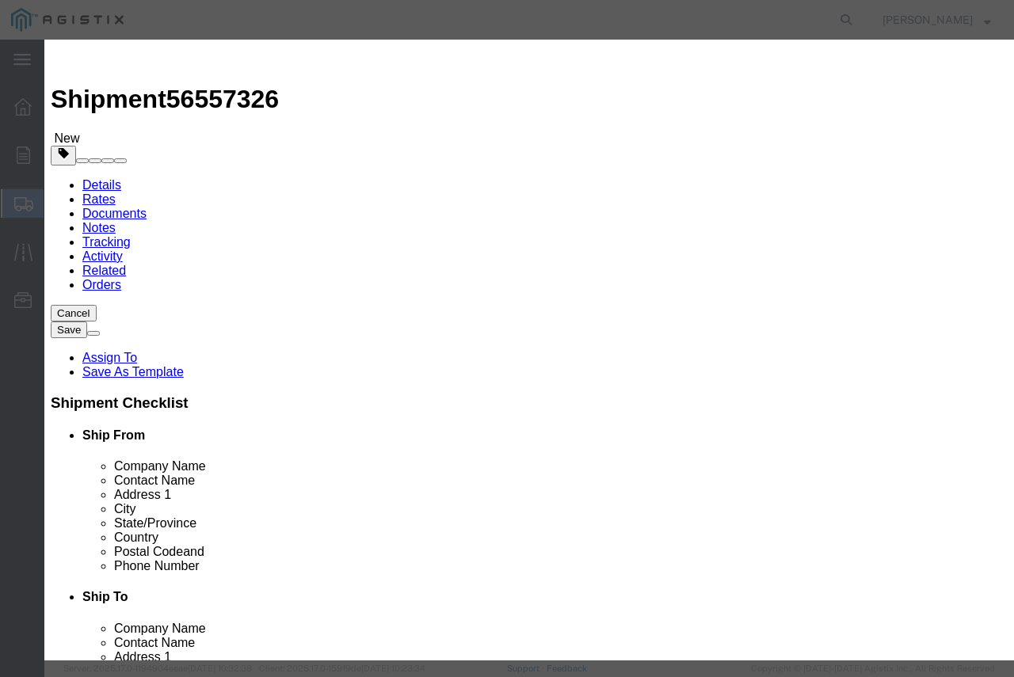
click input "text"
type input "STAINLESS STEEL FLANGES"
click input "0"
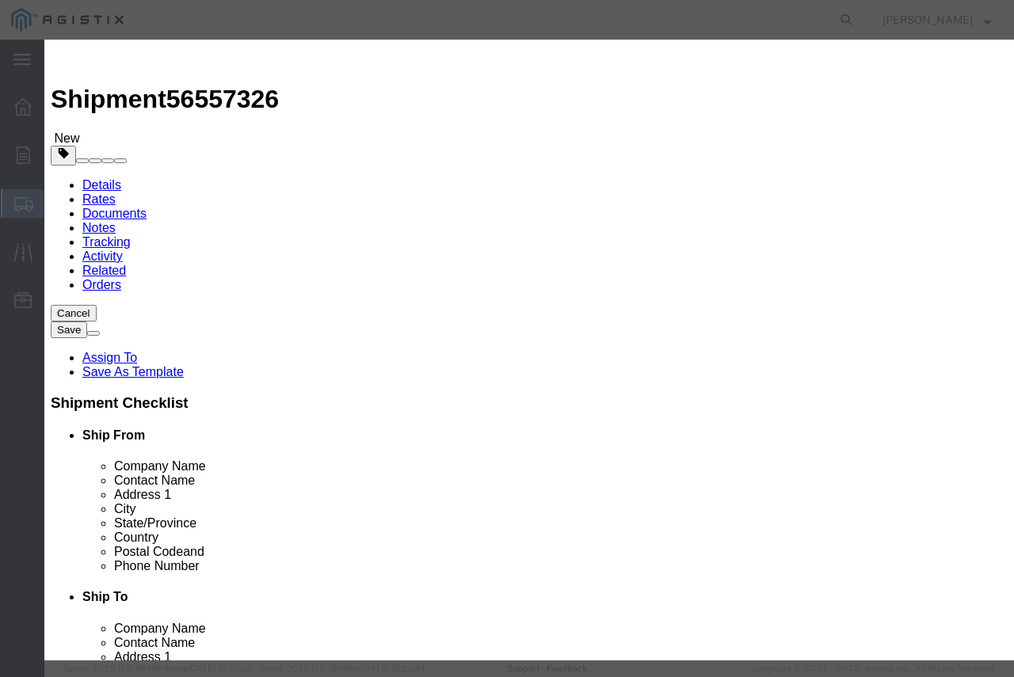
click input "0"
type input "2"
click input "text"
type input "6475"
click select "Select 50 55 60 65 70 85 92.5 100 125 175 250 300 400"
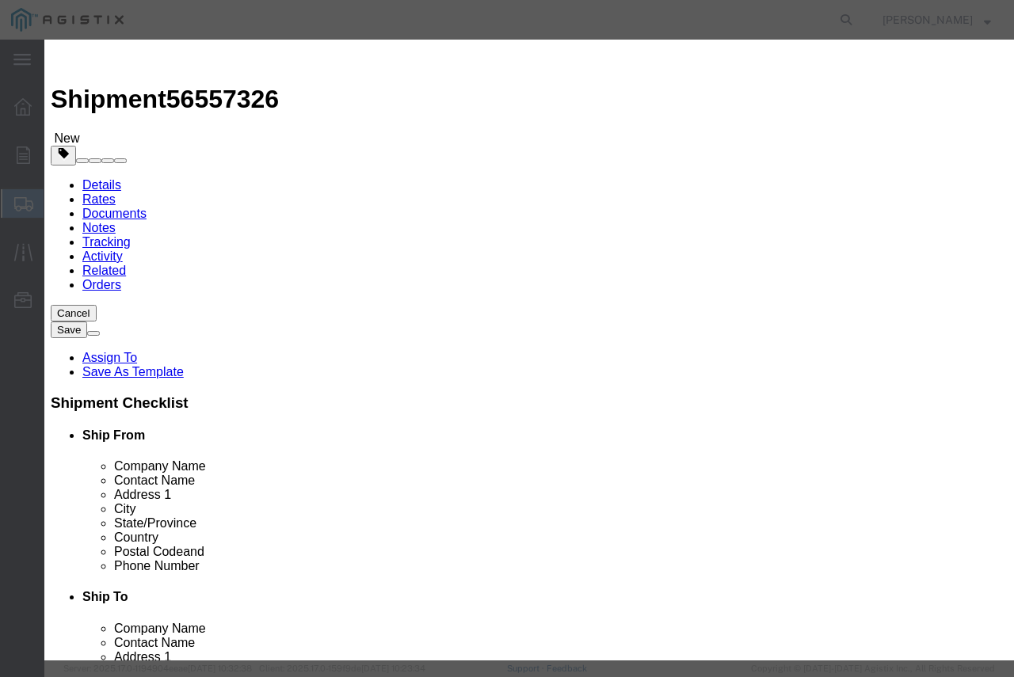
select select "50"
click select "Select 50 55 60 65 70 85 92.5 100 125 175 250 300 400"
click button "Save & Close"
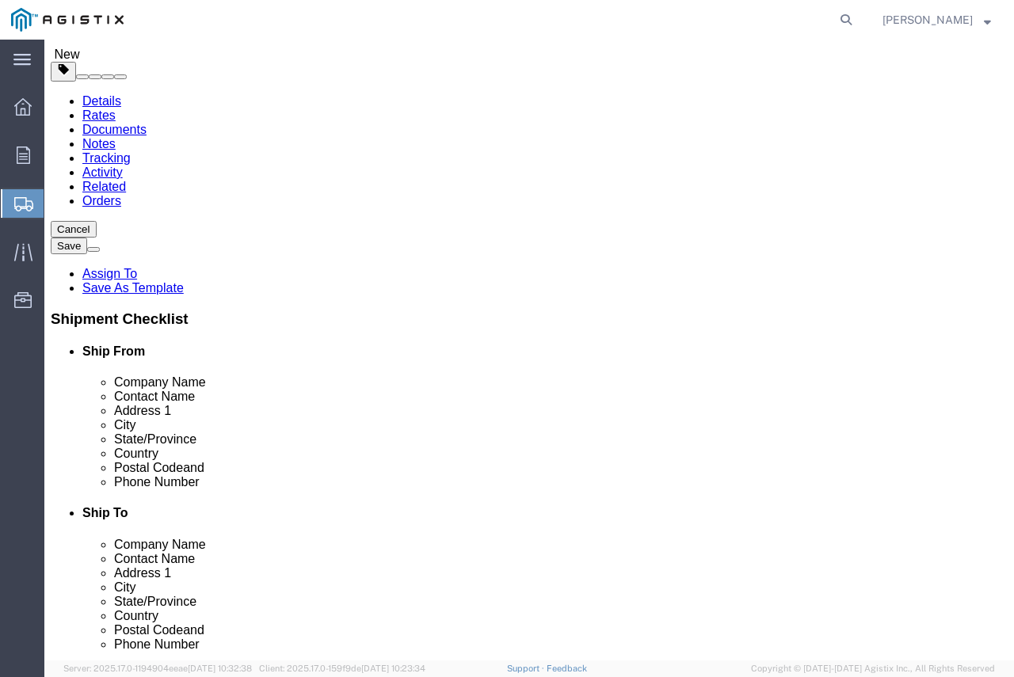
scroll to position [86, 0]
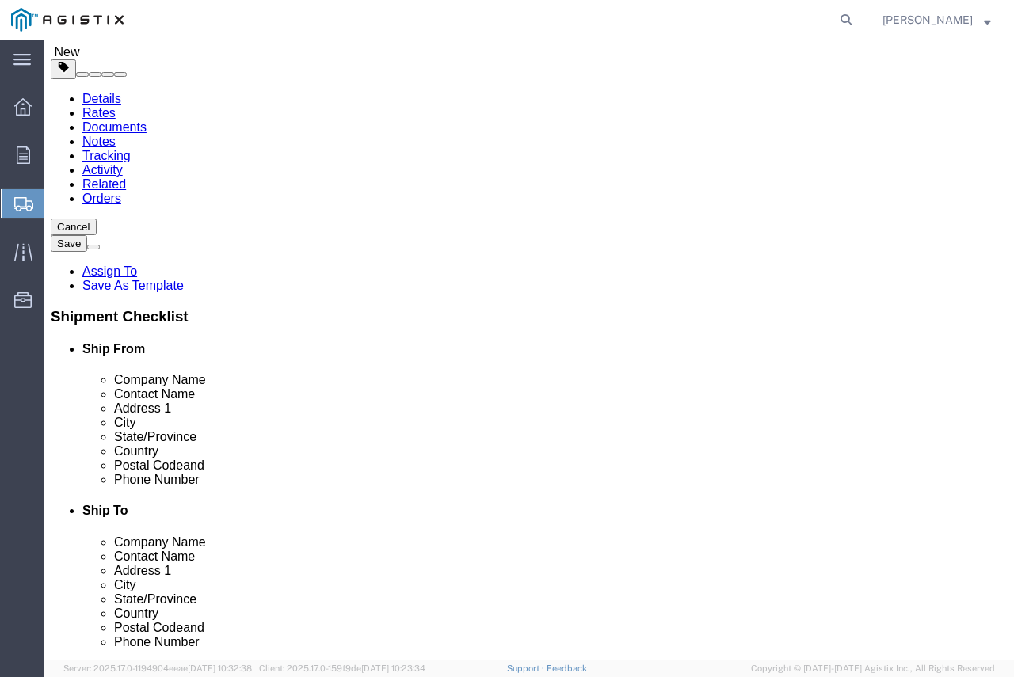
click div "Previous Continue"
click button "Continue"
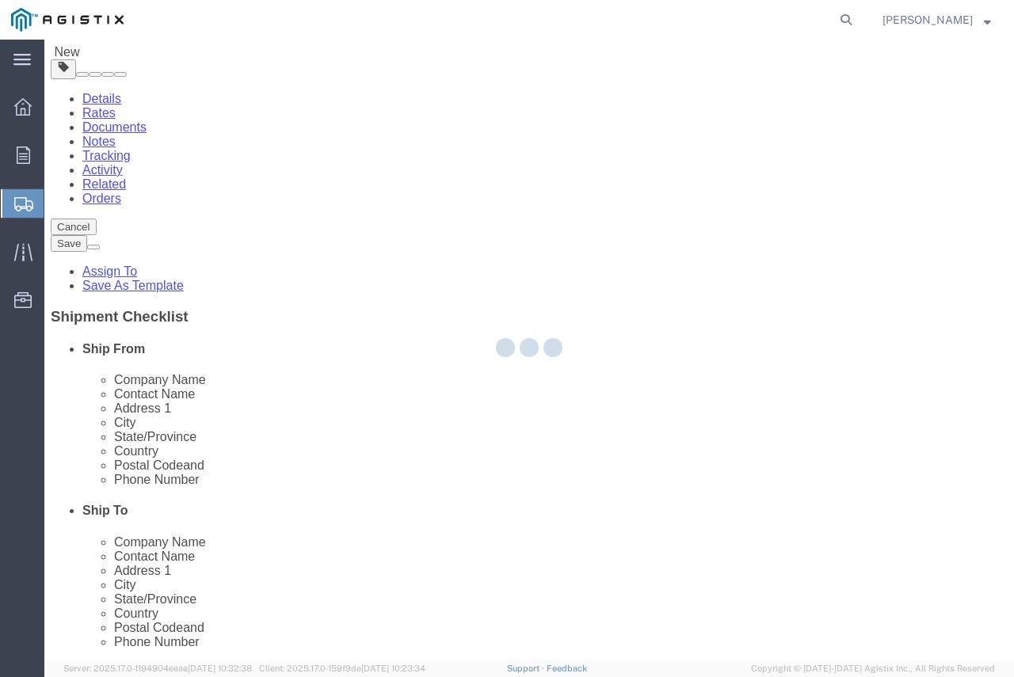
select select
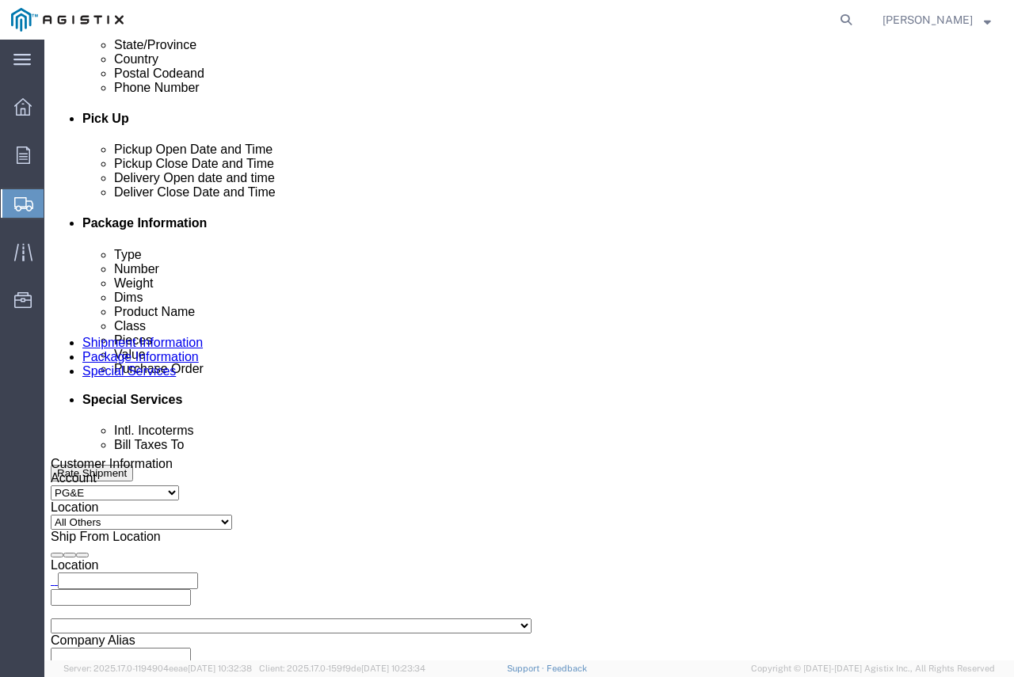
scroll to position [878, 0]
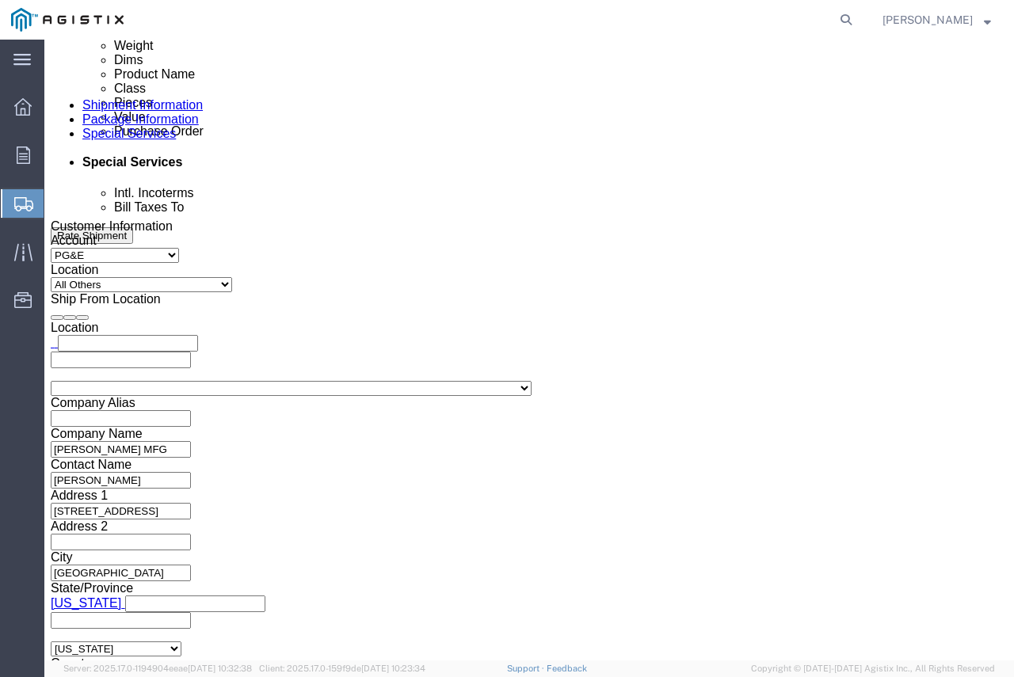
click button "Rate Shipment"
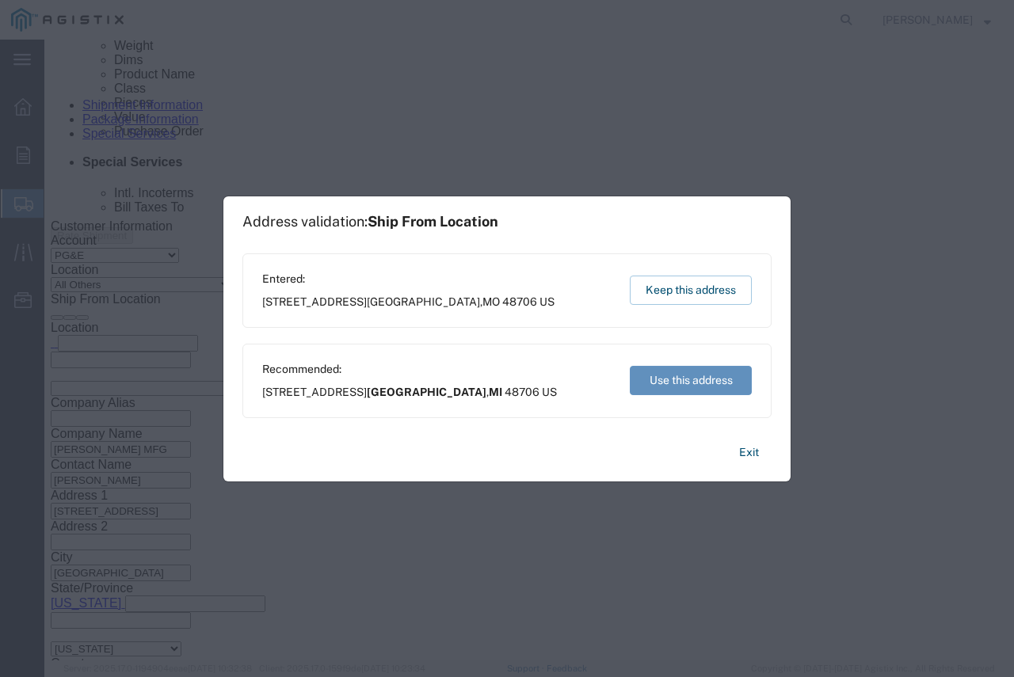
click at [680, 382] on button "Use this address" at bounding box center [691, 380] width 122 height 29
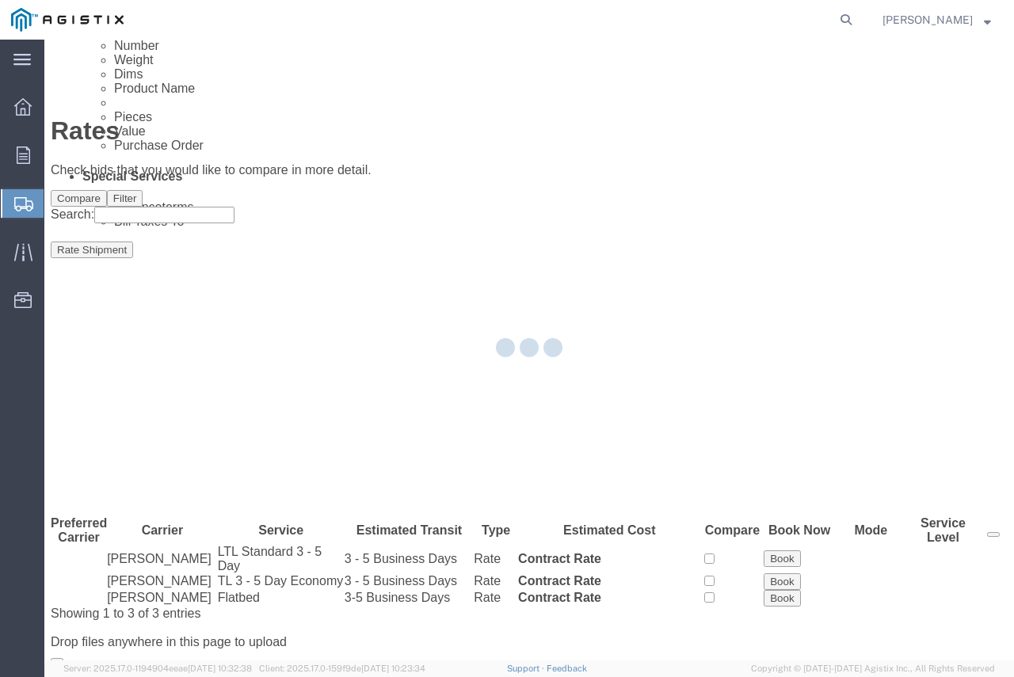
scroll to position [0, 0]
